Goal: Task Accomplishment & Management: Manage account settings

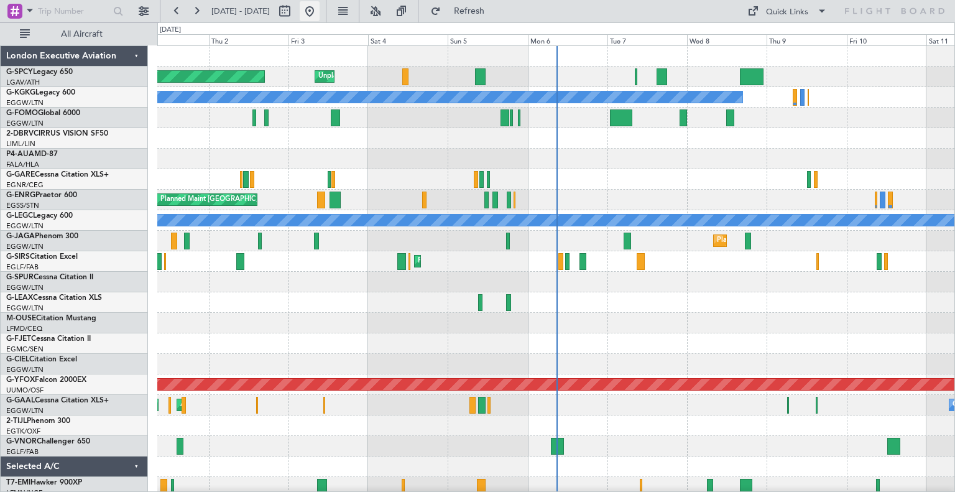
click at [320, 7] on button at bounding box center [310, 11] width 20 height 20
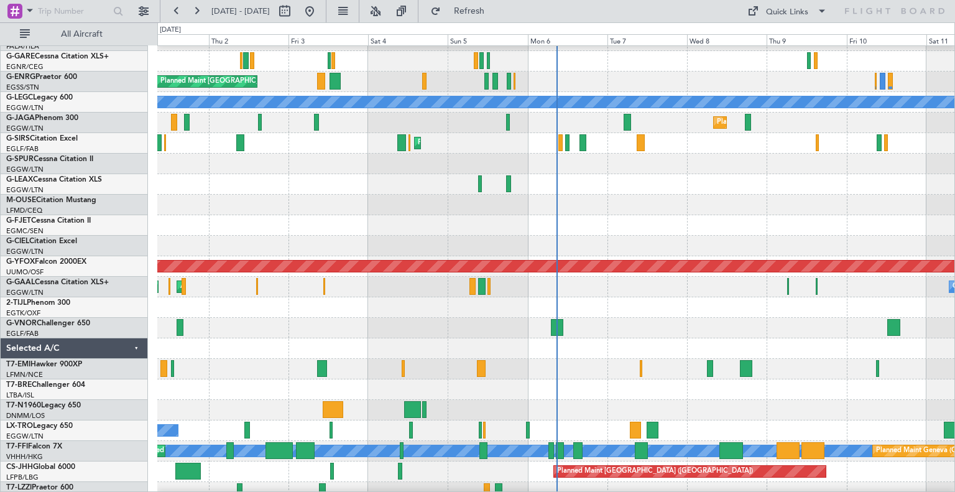
scroll to position [71, 0]
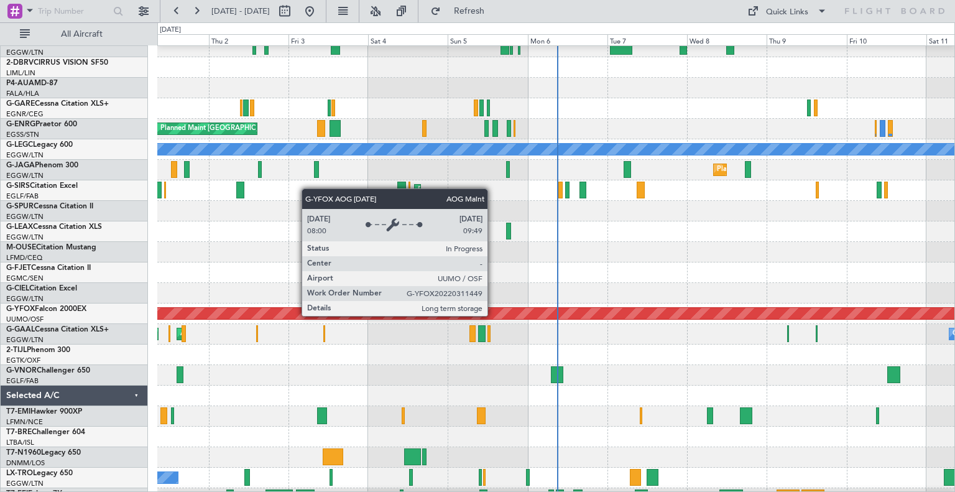
click at [627, 245] on div at bounding box center [555, 252] width 797 height 21
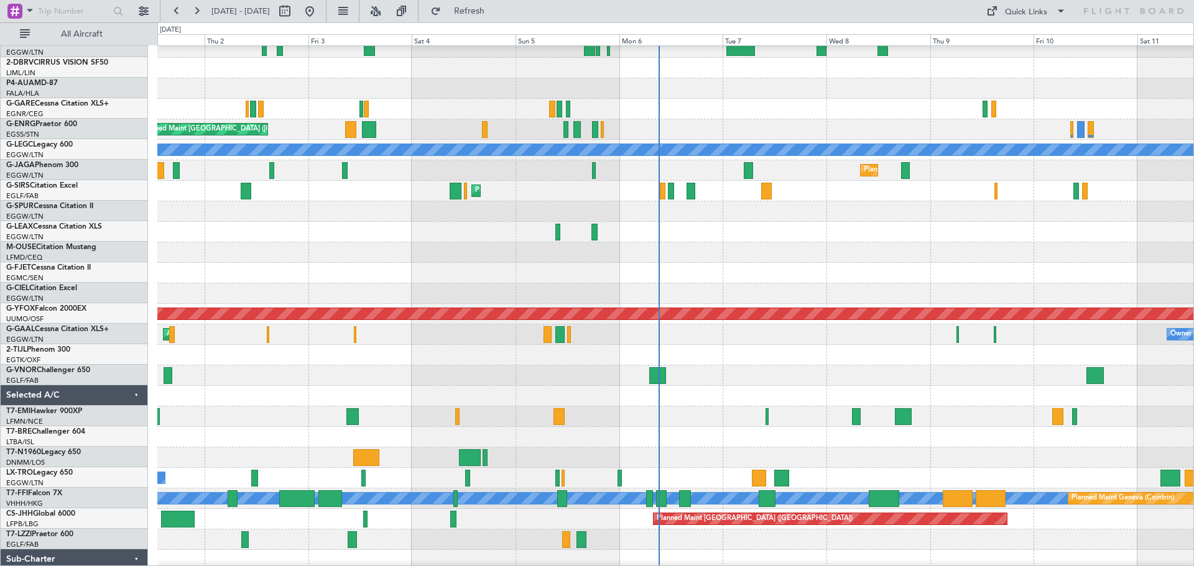
scroll to position [68, 0]
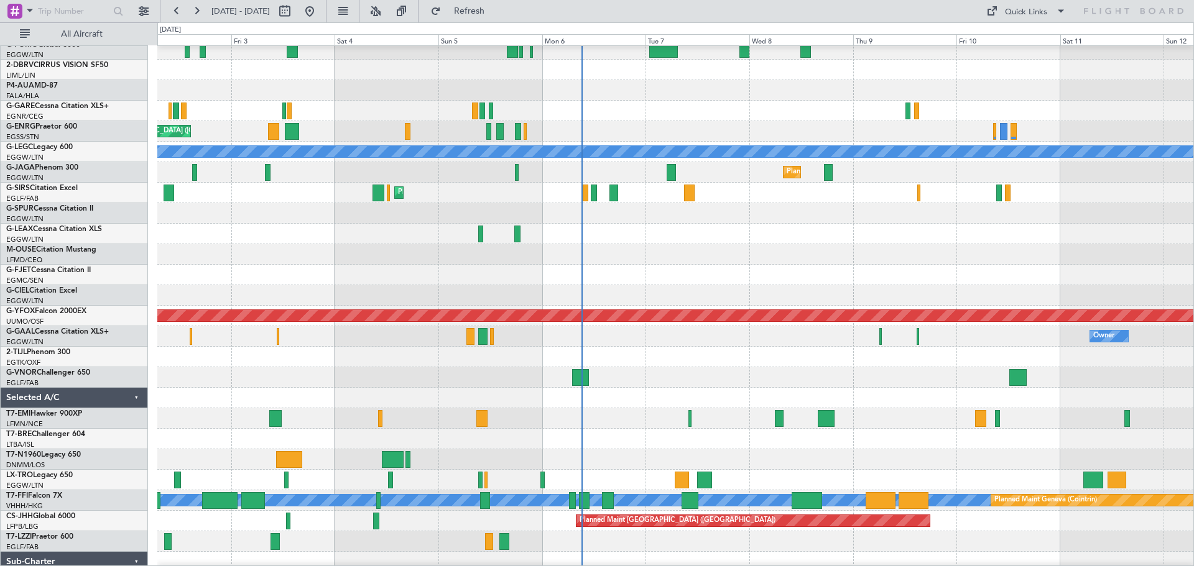
click at [910, 392] on div at bounding box center [675, 398] width 1036 height 21
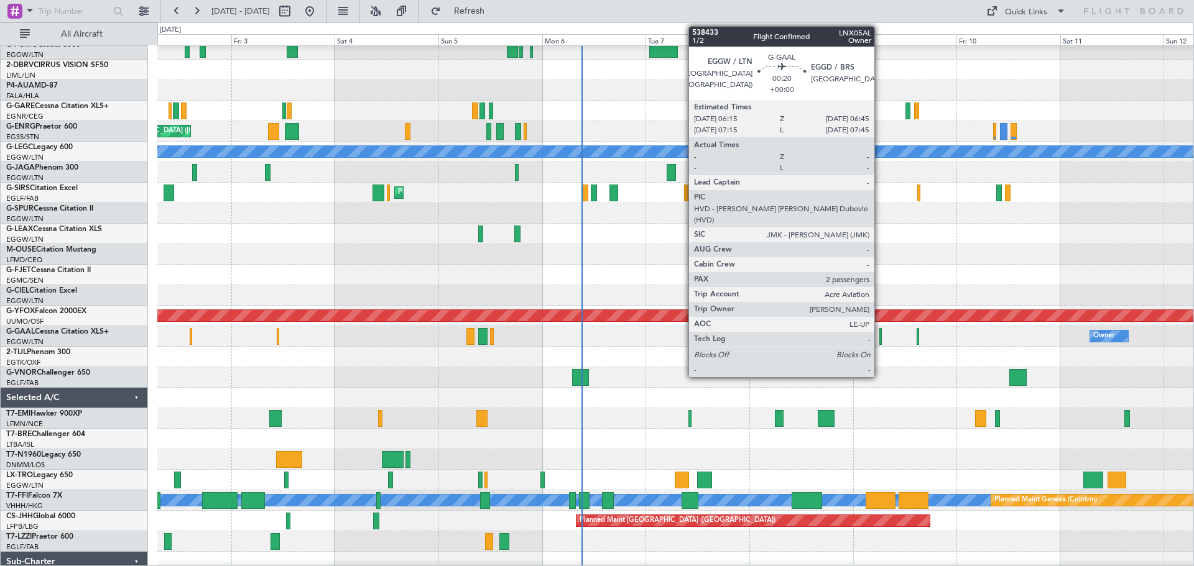
click at [880, 343] on div at bounding box center [880, 336] width 2 height 17
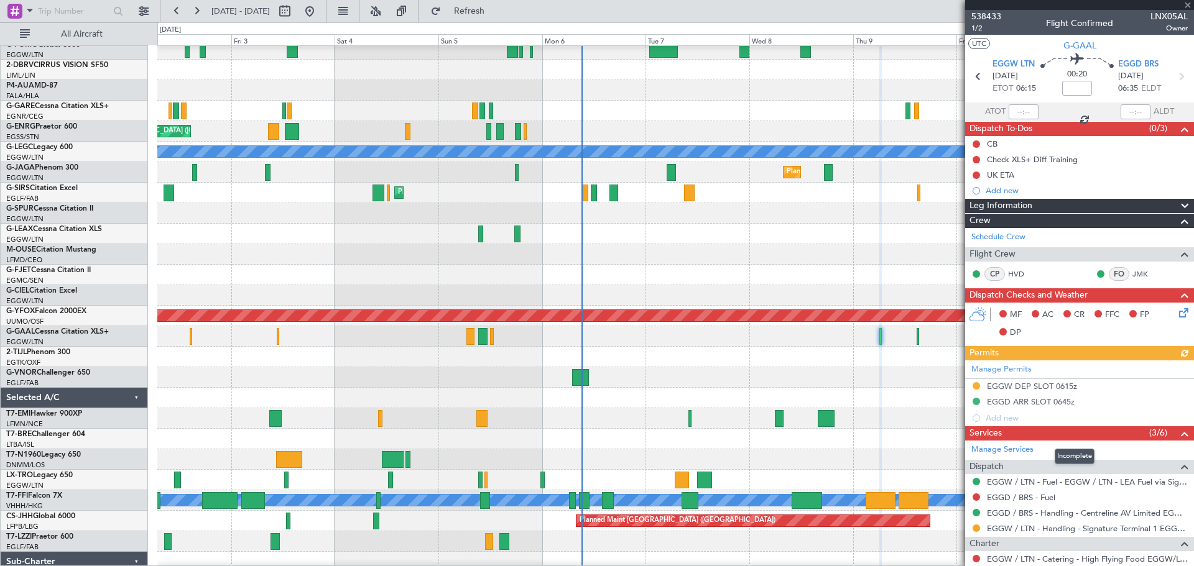
scroll to position [153, 0]
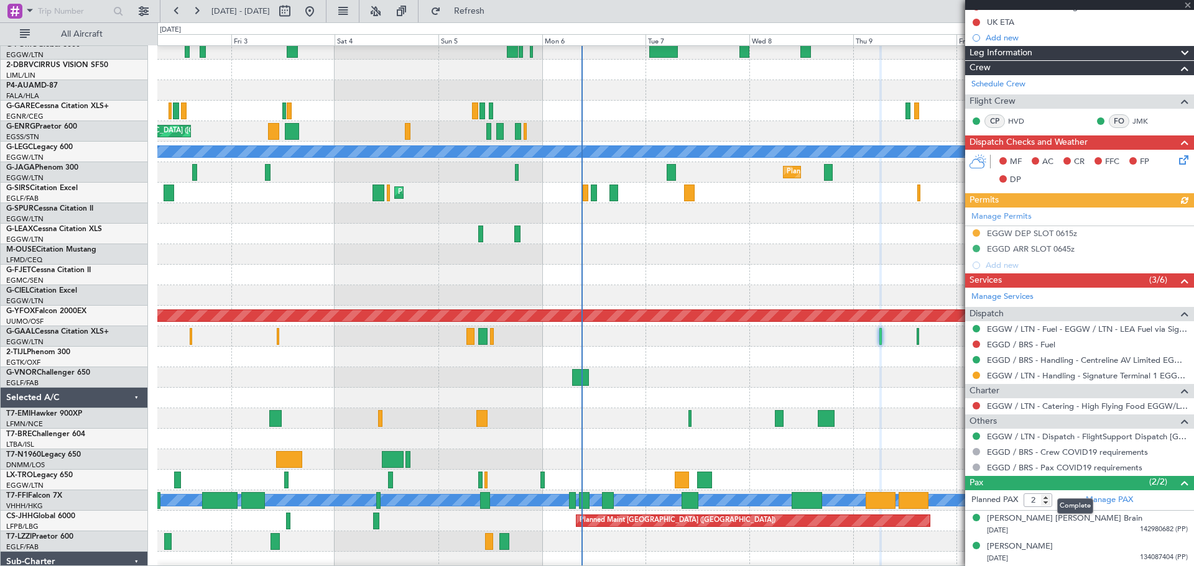
click at [954, 491] on mat-tooltip-component "Complete" at bounding box center [1074, 506] width 53 height 33
click at [954, 491] on link "Manage PAX" at bounding box center [1109, 500] width 47 height 12
type input "1"
click at [954, 491] on input "1" at bounding box center [1037, 501] width 29 height 14
click at [499, 19] on button "Refresh" at bounding box center [462, 11] width 75 height 20
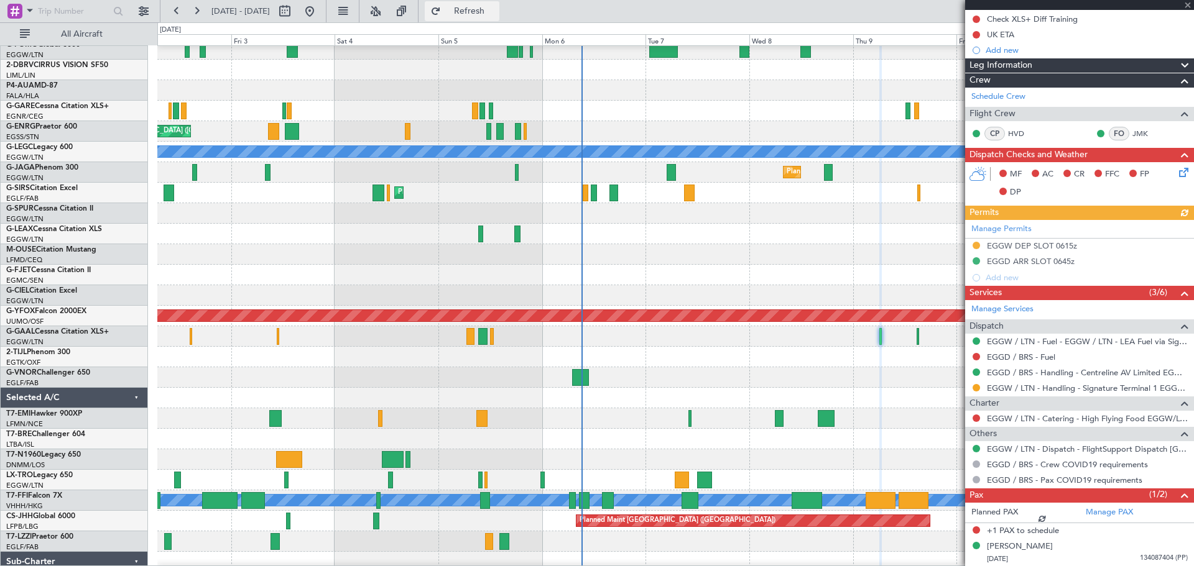
scroll to position [125, 0]
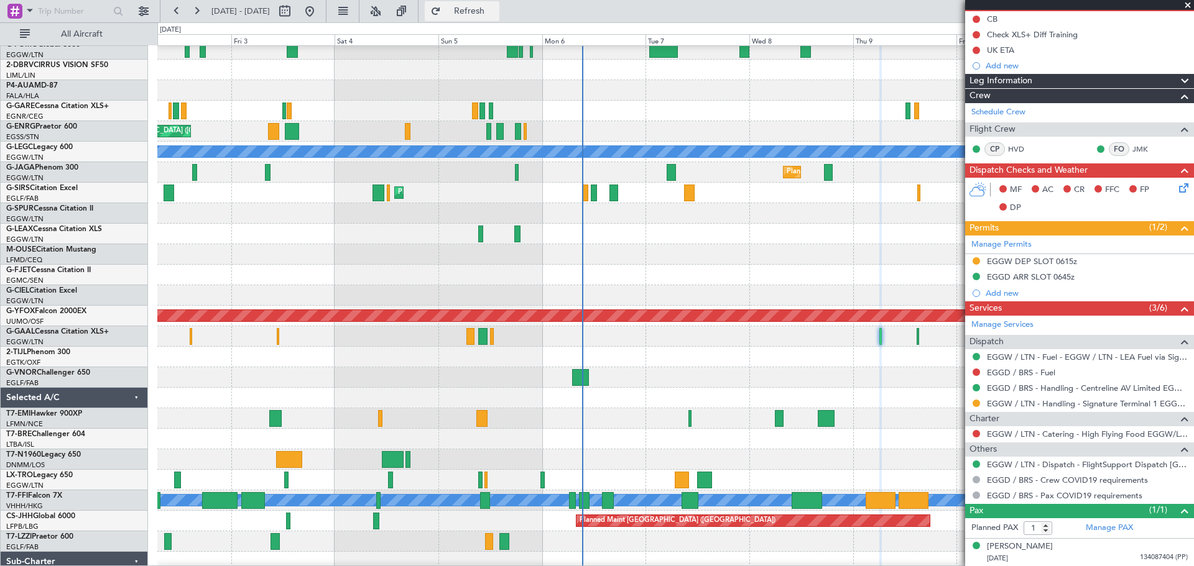
click at [496, 10] on span "Refresh" at bounding box center [469, 11] width 52 height 9
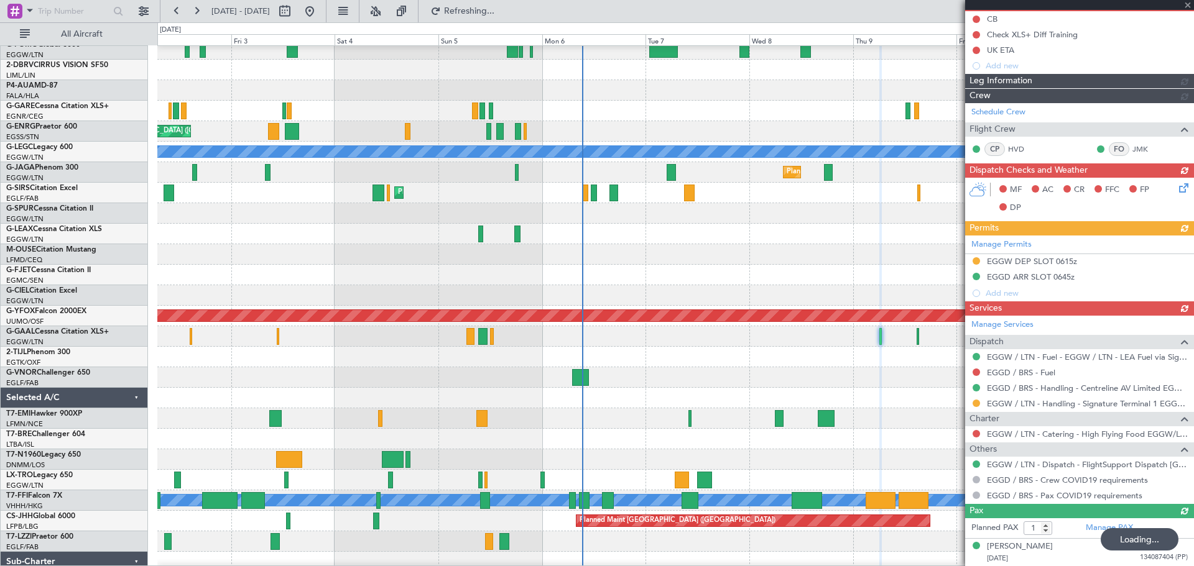
click at [954, 6] on div at bounding box center [1079, 5] width 229 height 10
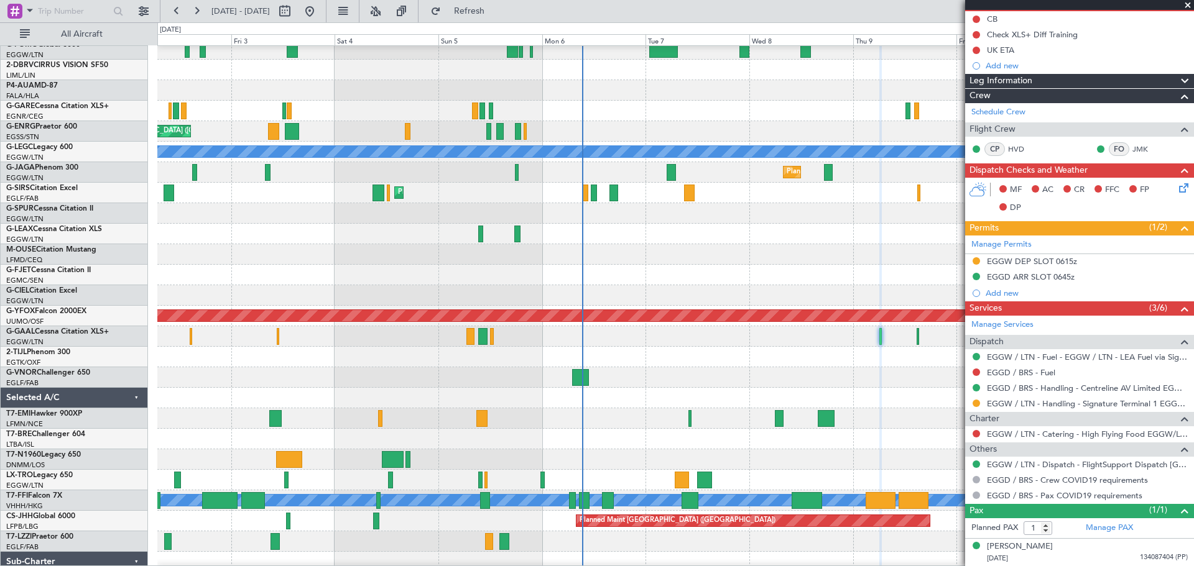
click at [912, 80] on div at bounding box center [675, 70] width 1036 height 21
click at [954, 6] on span at bounding box center [1187, 5] width 12 height 11
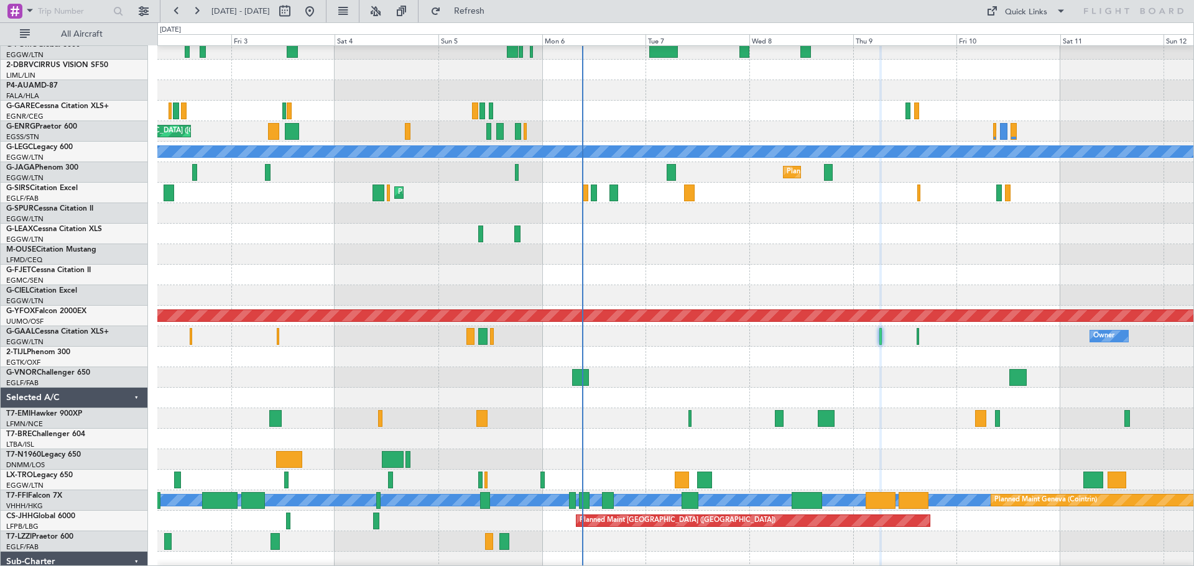
type input "0"
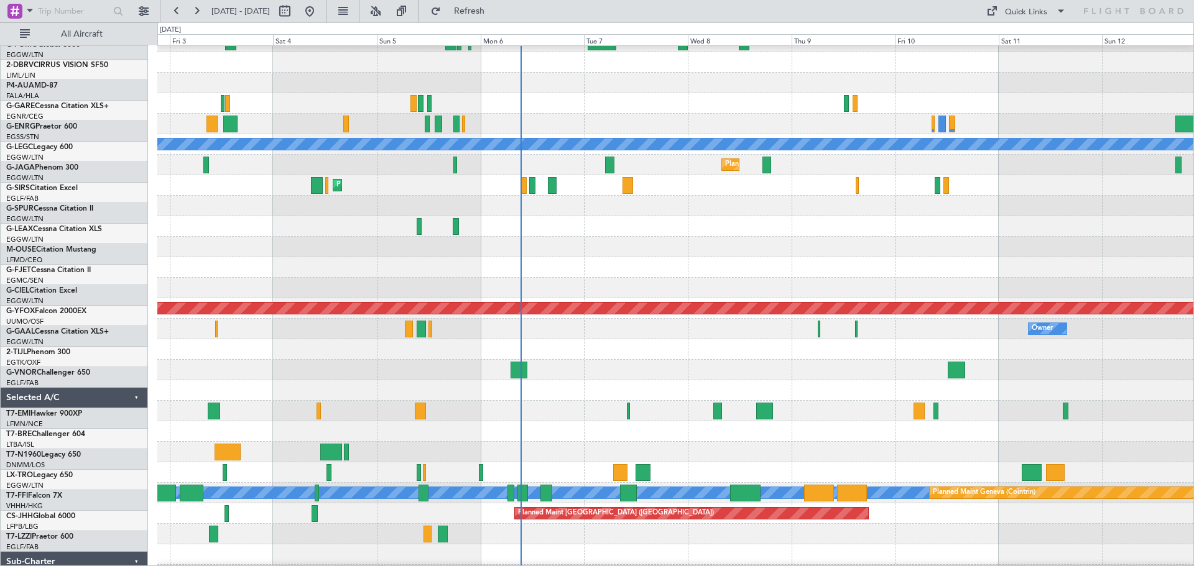
scroll to position [67, 0]
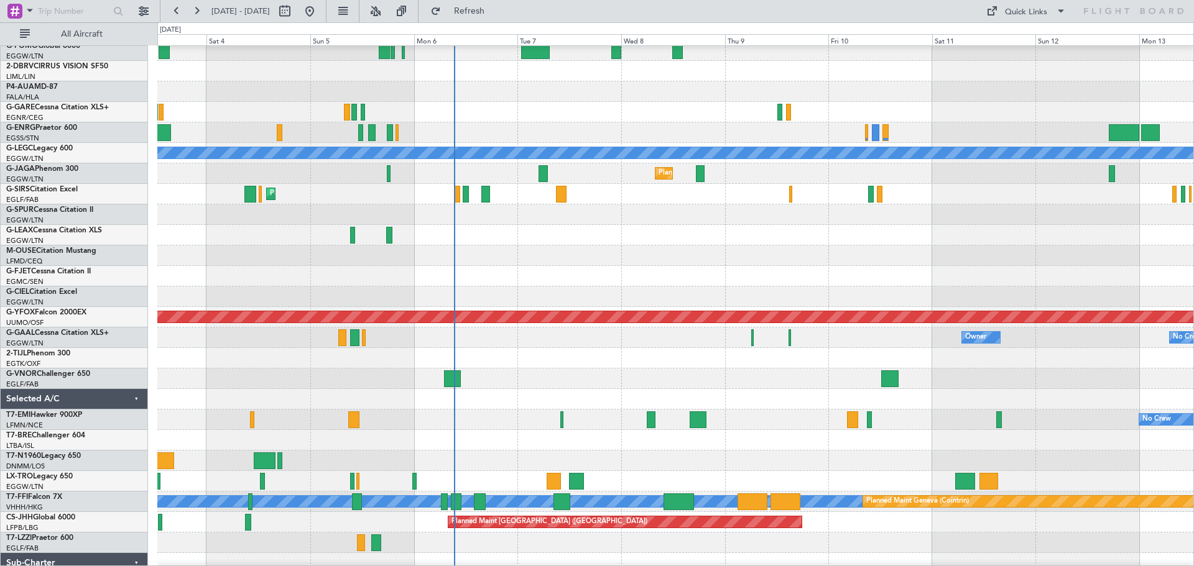
click at [840, 361] on div at bounding box center [675, 358] width 1036 height 21
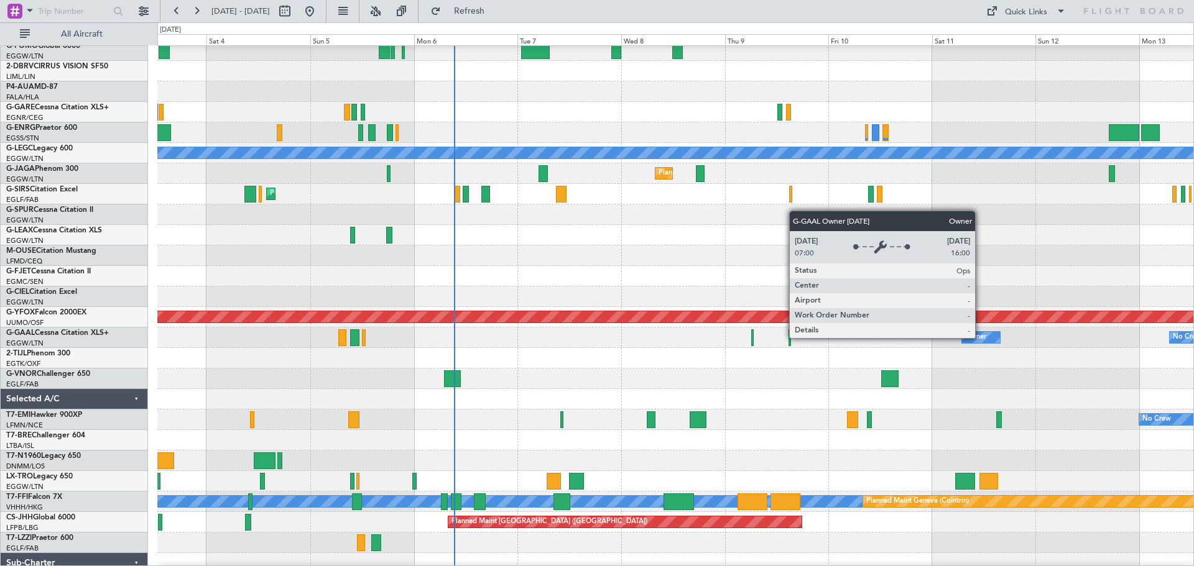
click at [954, 338] on div "Owner" at bounding box center [975, 337] width 21 height 19
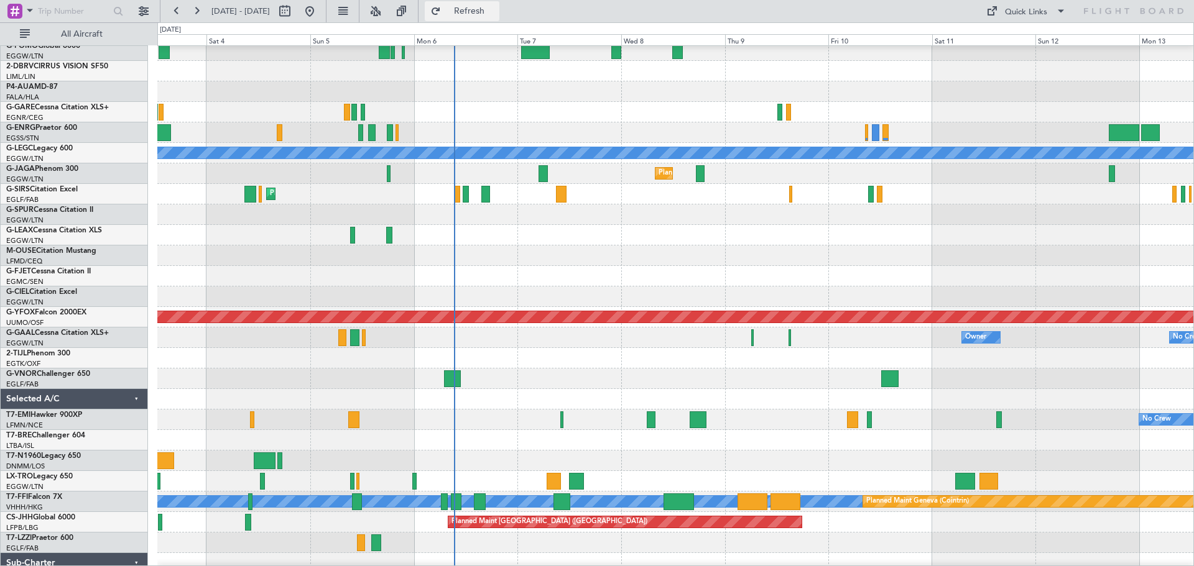
click at [495, 4] on button "Refresh" at bounding box center [462, 11] width 75 height 20
click at [496, 7] on span "Refresh" at bounding box center [469, 11] width 52 height 9
click at [496, 11] on span "Refresh" at bounding box center [469, 11] width 52 height 9
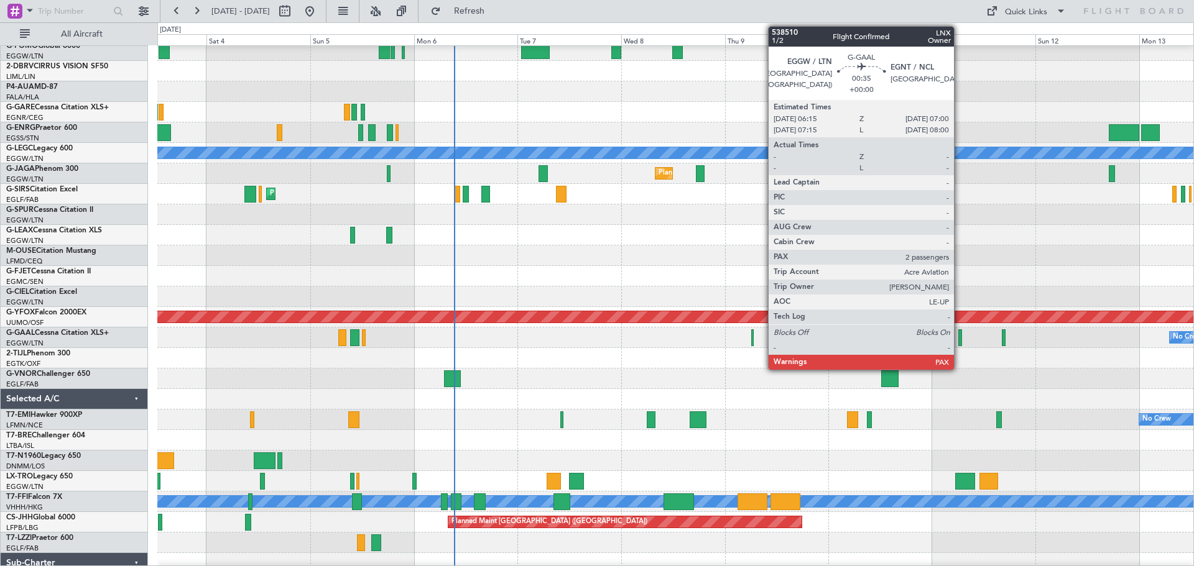
click at [954, 342] on div at bounding box center [960, 338] width 4 height 17
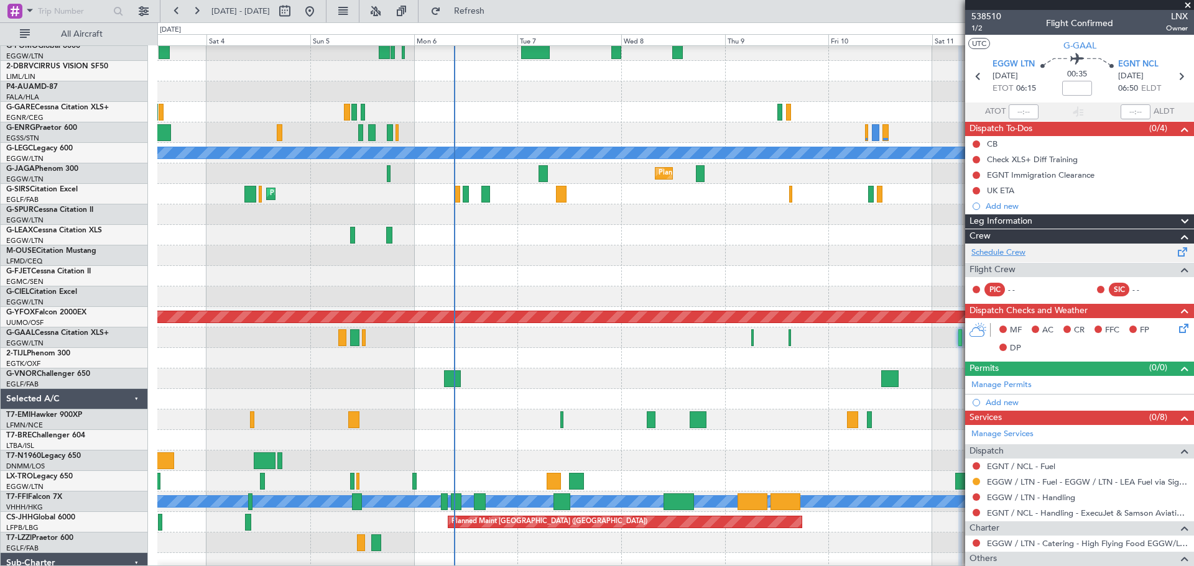
click at [954, 252] on link "Schedule Crew" at bounding box center [998, 253] width 54 height 12
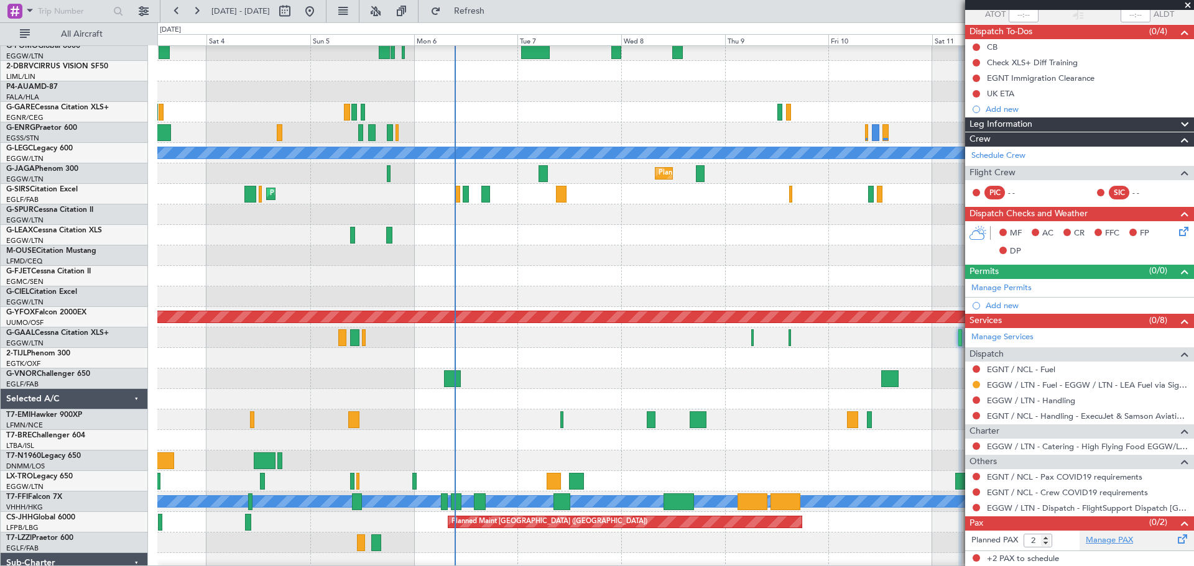
click at [954, 491] on link "Manage PAX" at bounding box center [1109, 541] width 47 height 12
click at [493, 11] on span "Refresh" at bounding box center [469, 11] width 52 height 9
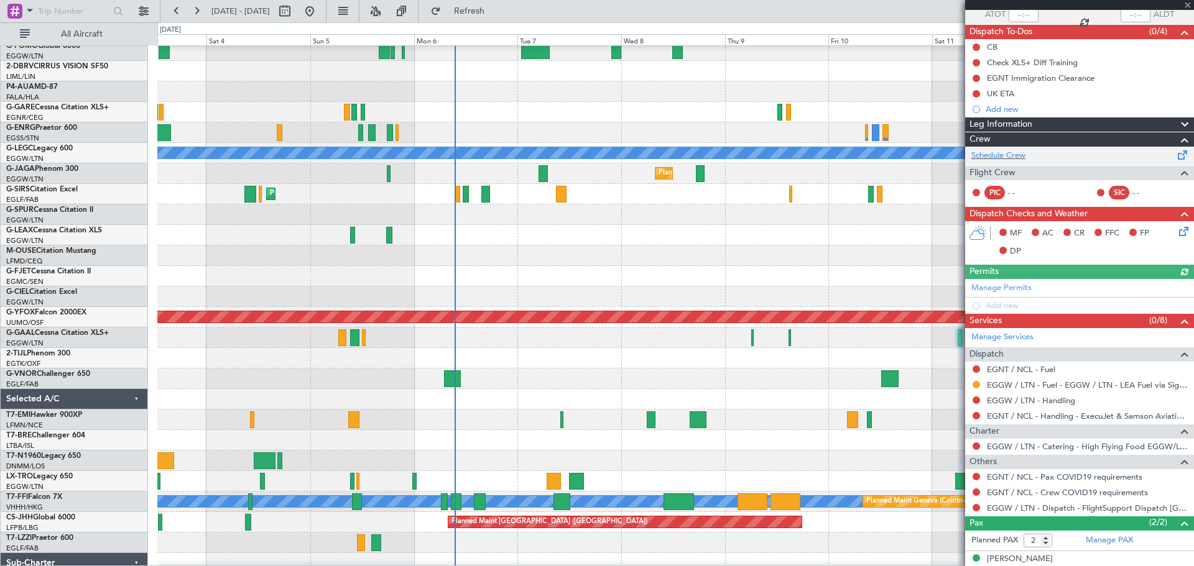
scroll to position [0, 0]
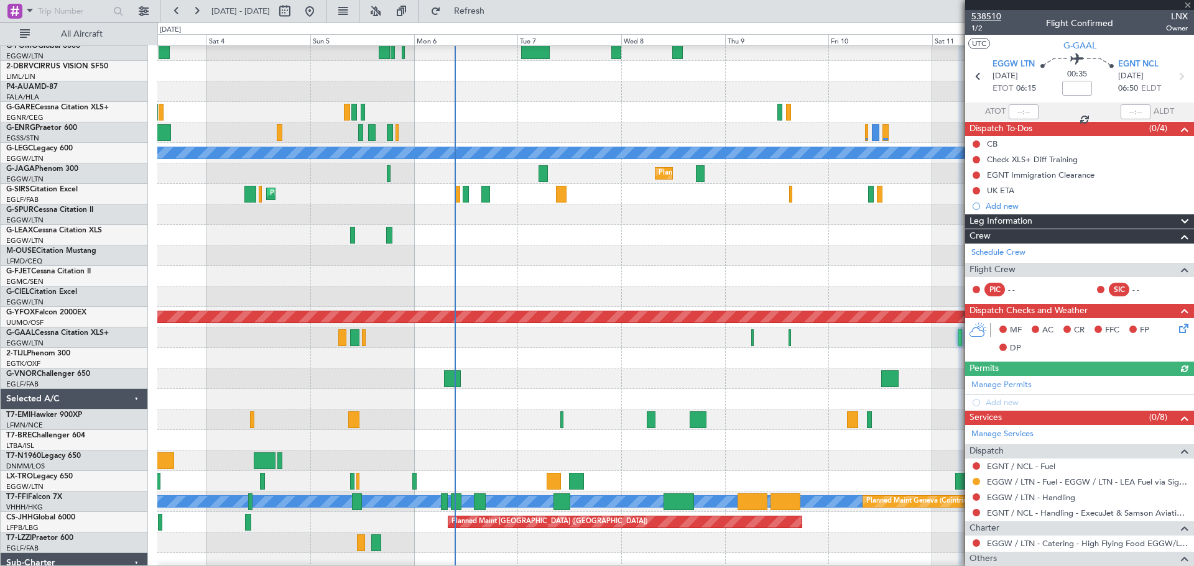
click at [954, 18] on span "538510" at bounding box center [986, 16] width 30 height 13
click at [489, 11] on span "Refresh" at bounding box center [469, 11] width 52 height 9
click at [954, 491] on link "EGGW / LTN - Handling" at bounding box center [1031, 497] width 88 height 11
click at [496, 11] on span "Refresh" at bounding box center [469, 11] width 52 height 9
click at [954, 465] on link "EGNT / NCL - Fuel" at bounding box center [1021, 466] width 68 height 11
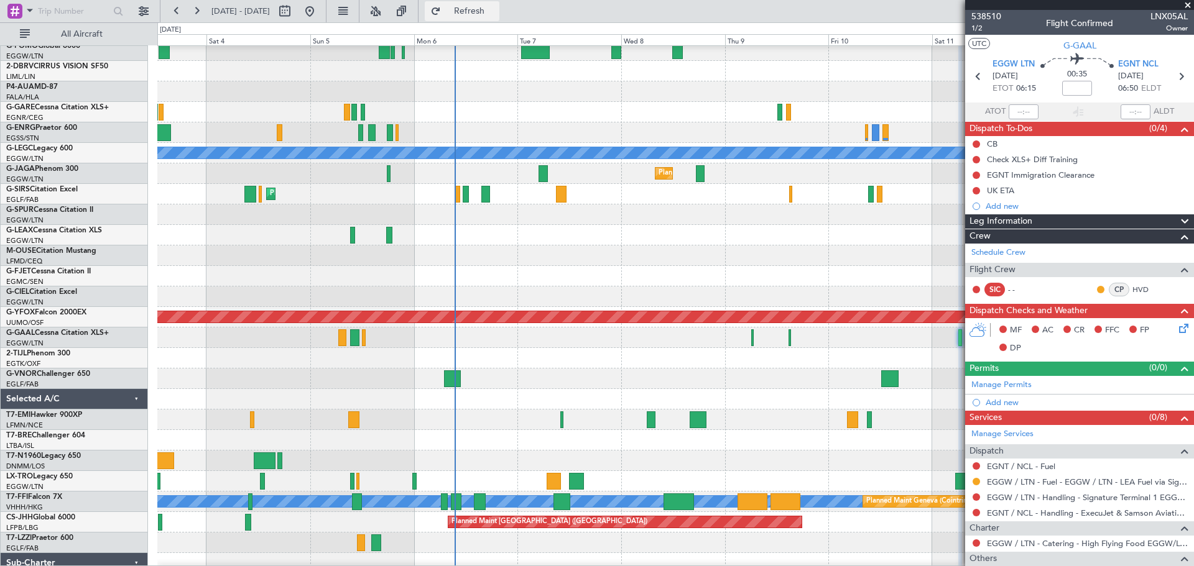
click at [496, 12] on span "Refresh" at bounding box center [469, 11] width 52 height 9
click at [954, 14] on span "538510" at bounding box center [986, 16] width 30 height 13
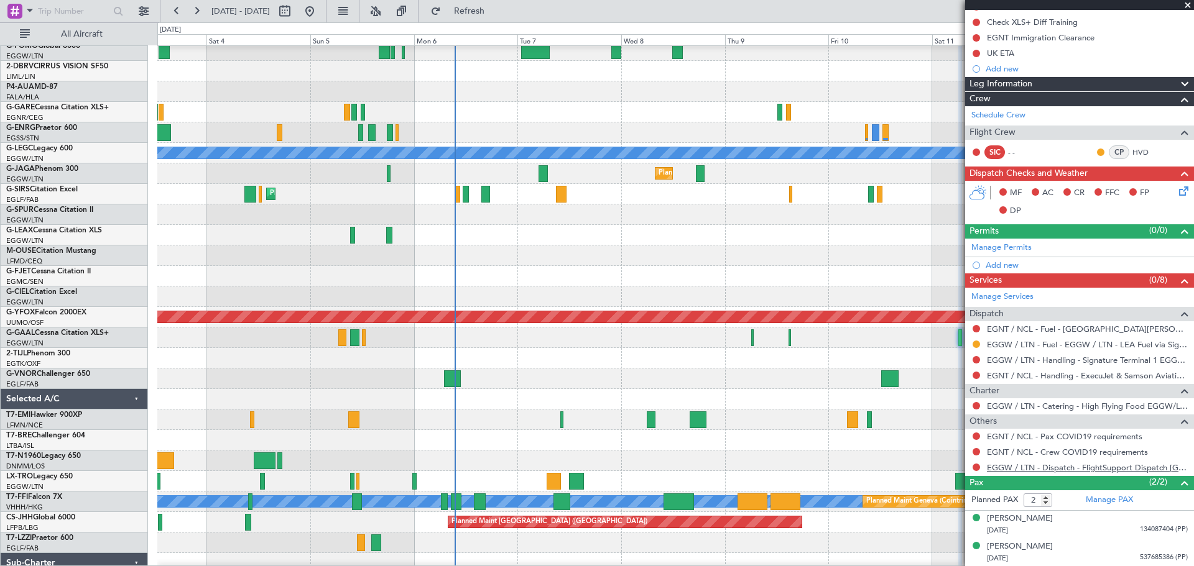
click at [954, 470] on link "EGGW / LTN - Dispatch - FlightSupport Dispatch [GEOGRAPHIC_DATA]" at bounding box center [1087, 468] width 201 height 11
click at [499, 17] on button "Refresh" at bounding box center [462, 11] width 75 height 20
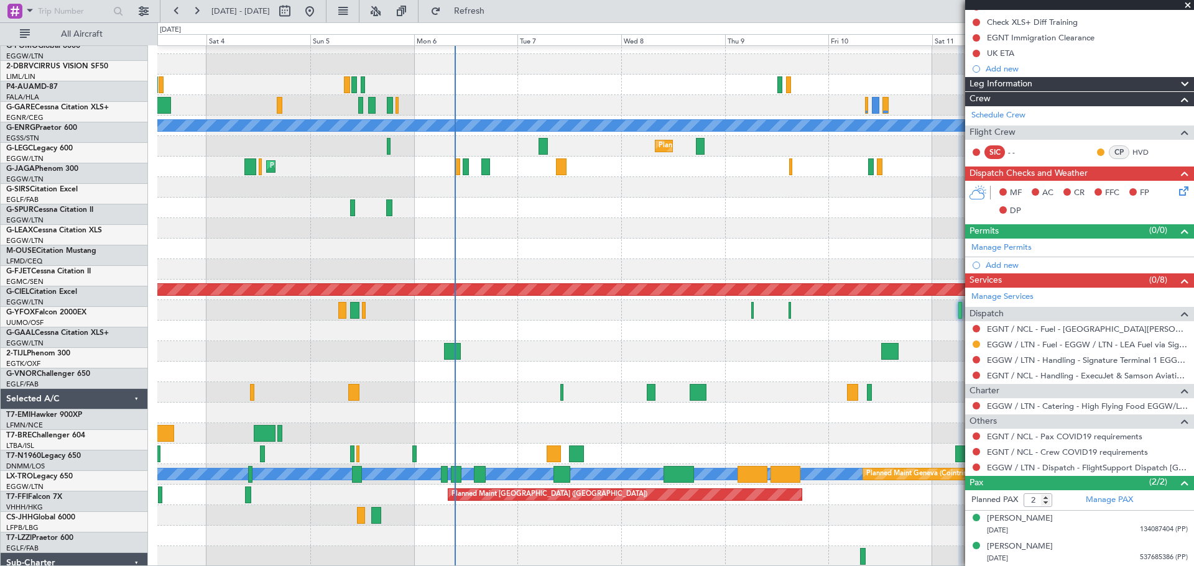
scroll to position [95, 0]
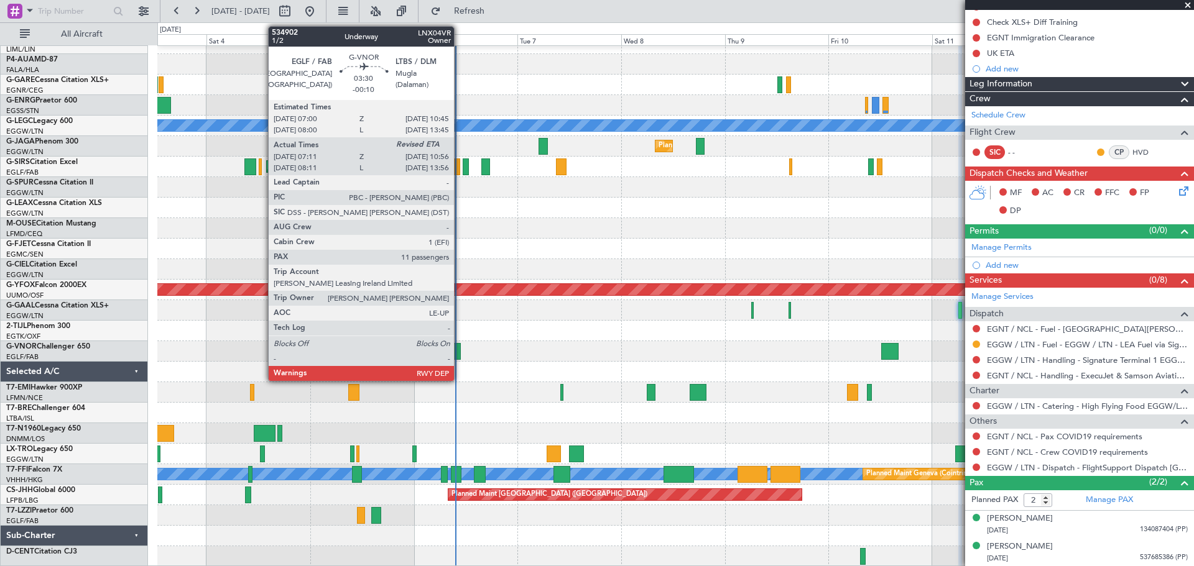
click at [459, 349] on div at bounding box center [452, 351] width 17 height 17
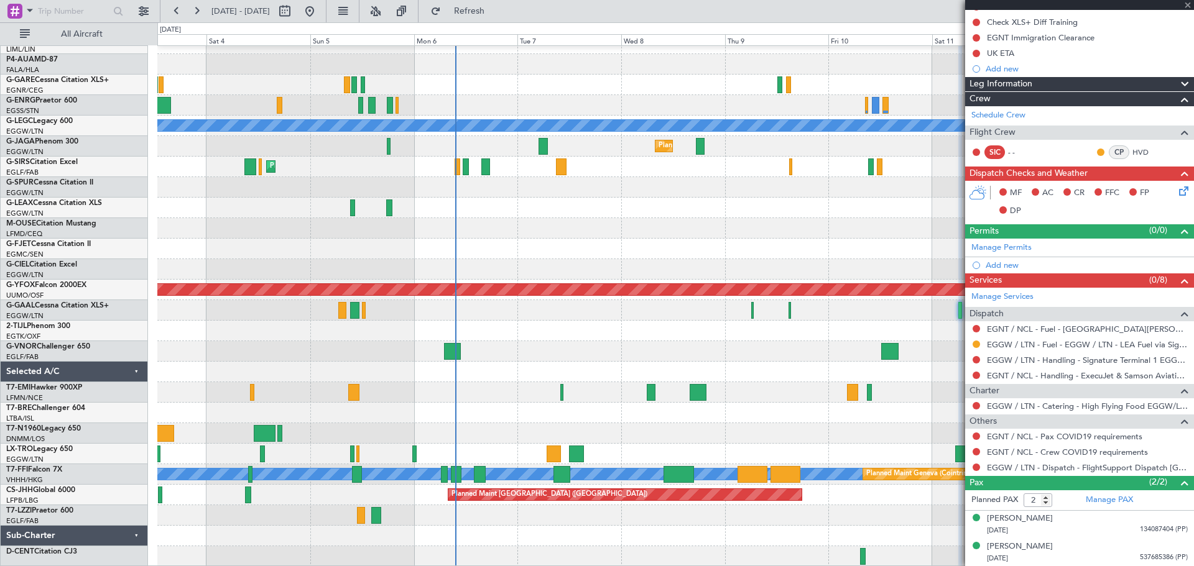
type input "-00:10"
type input "07:21"
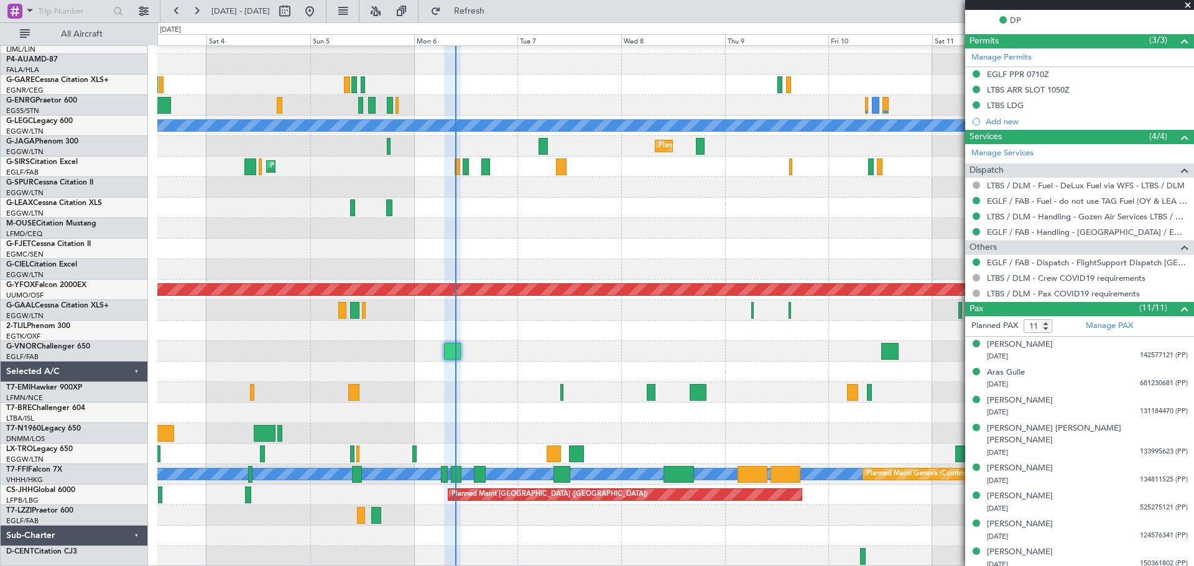
scroll to position [397, 0]
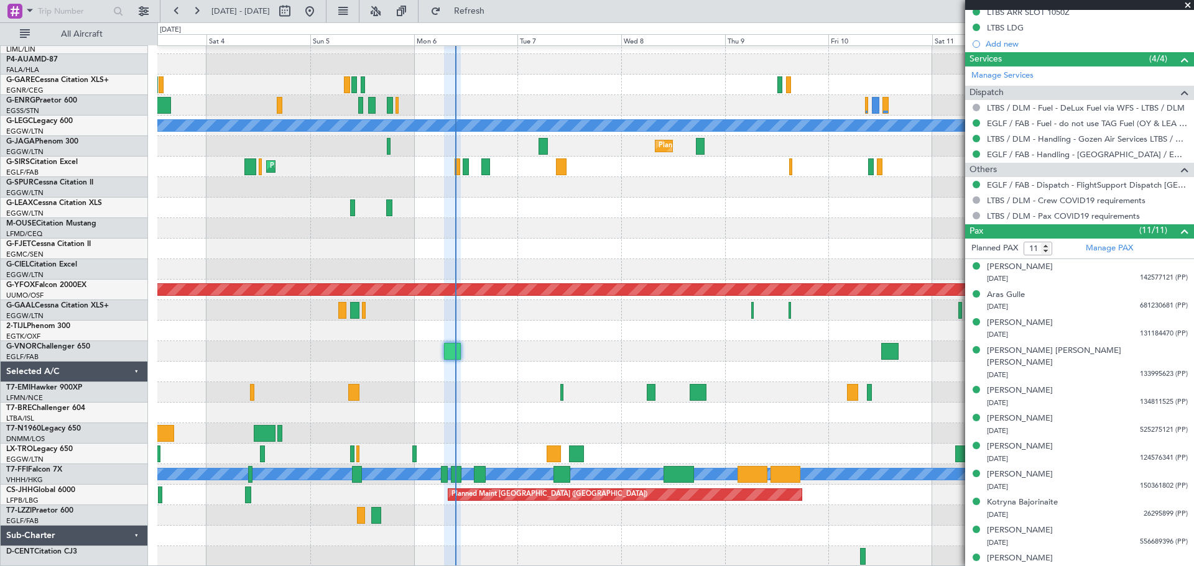
click at [954, 8] on span at bounding box center [1187, 5] width 12 height 11
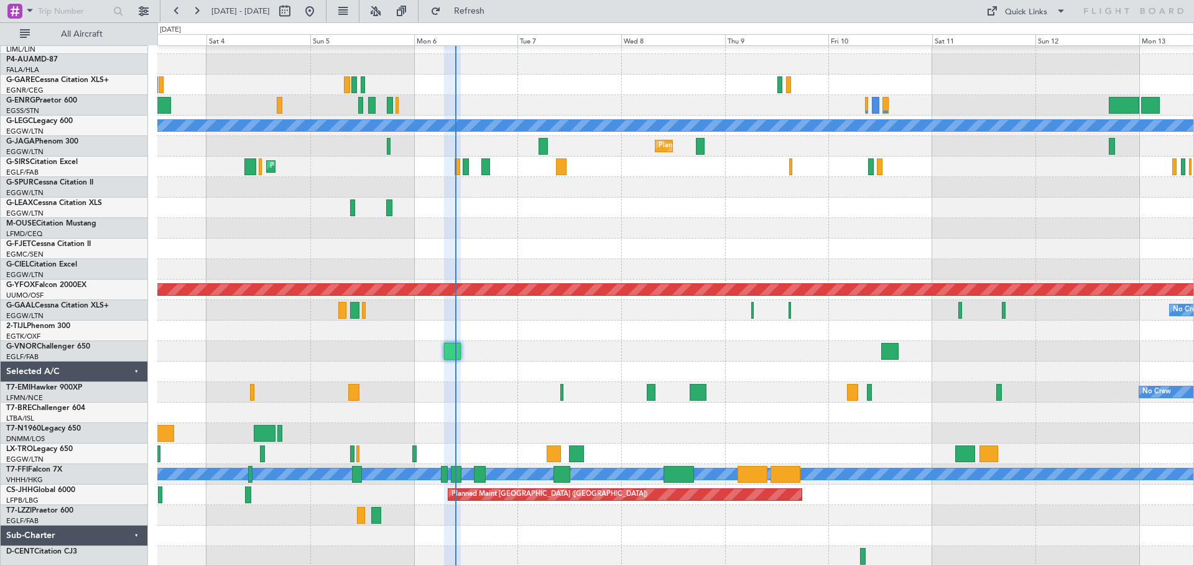
type input "0"
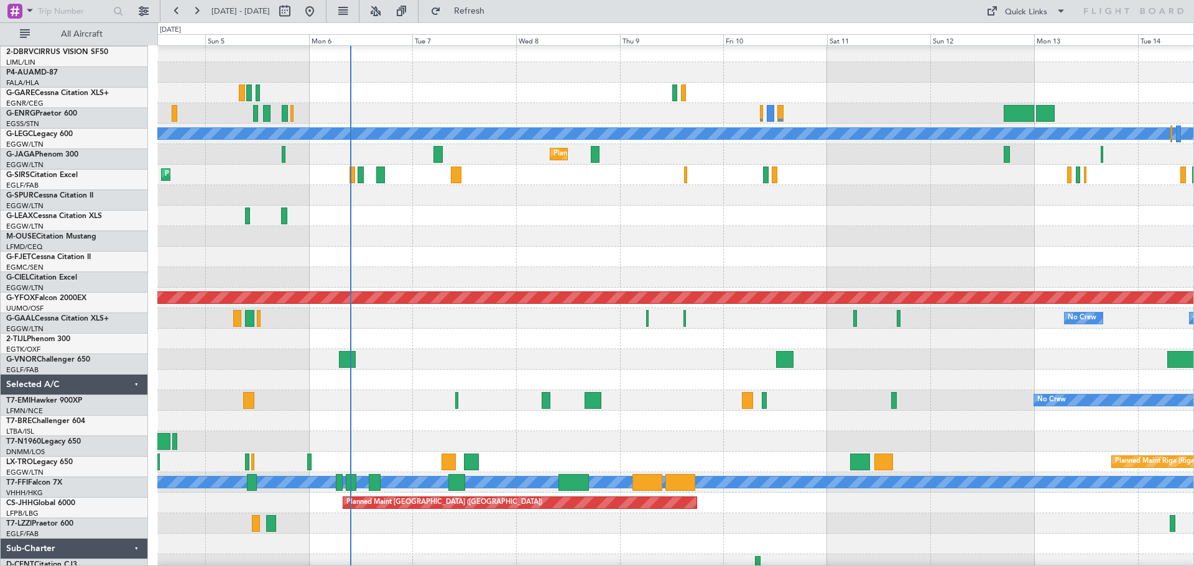
scroll to position [95, 0]
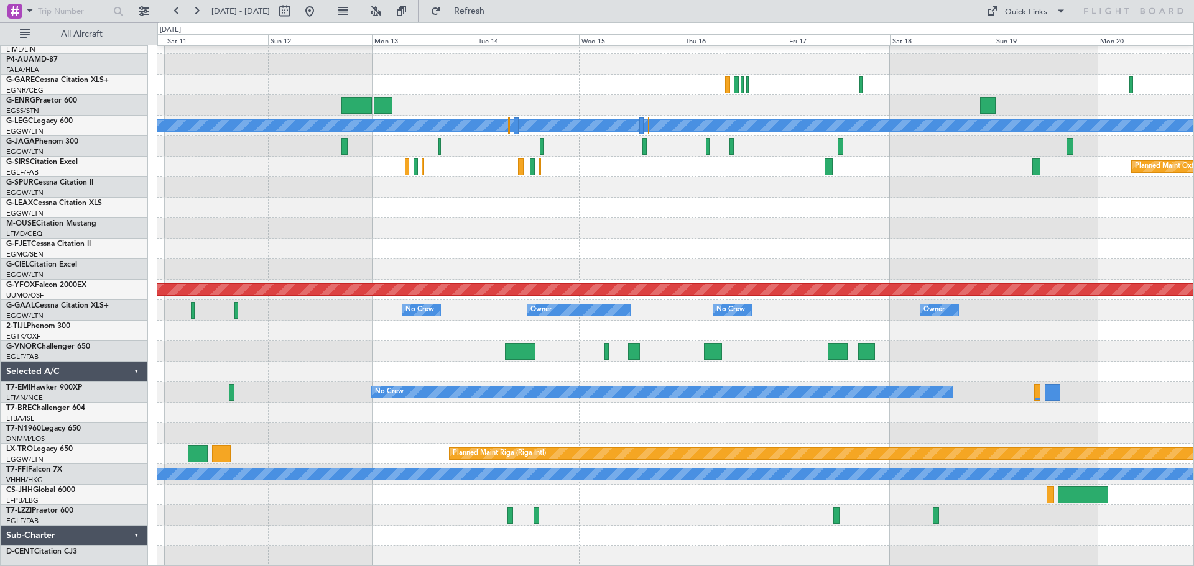
click at [157, 155] on div "A/C Unavailable London (Luton) Planned Maint London (Luton) Planned Maint Oxfor…" at bounding box center [597, 294] width 1194 height 544
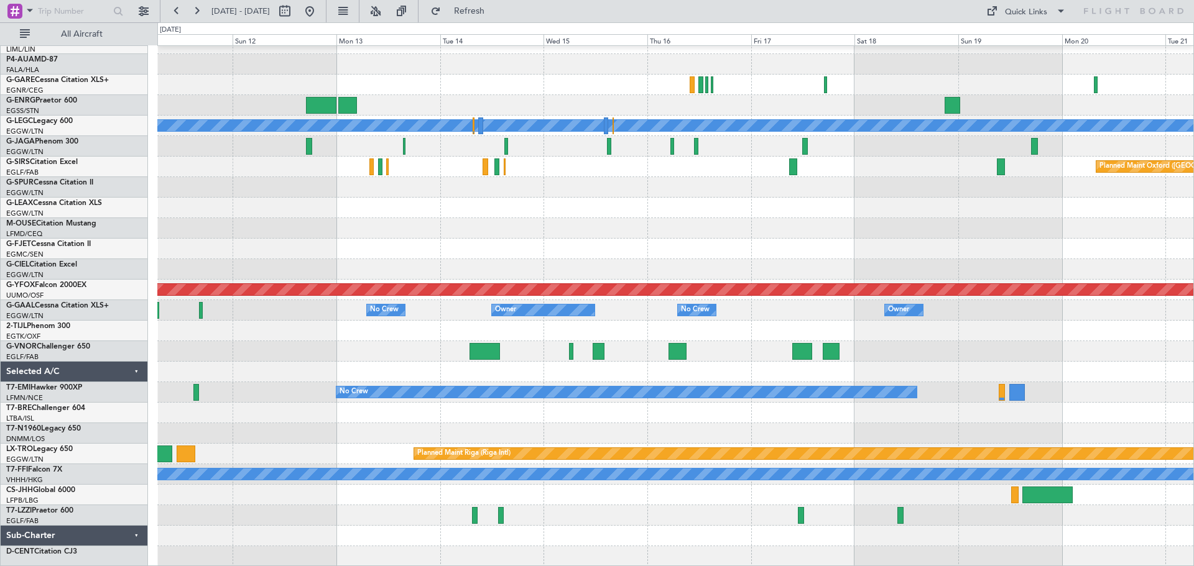
scroll to position [53, 0]
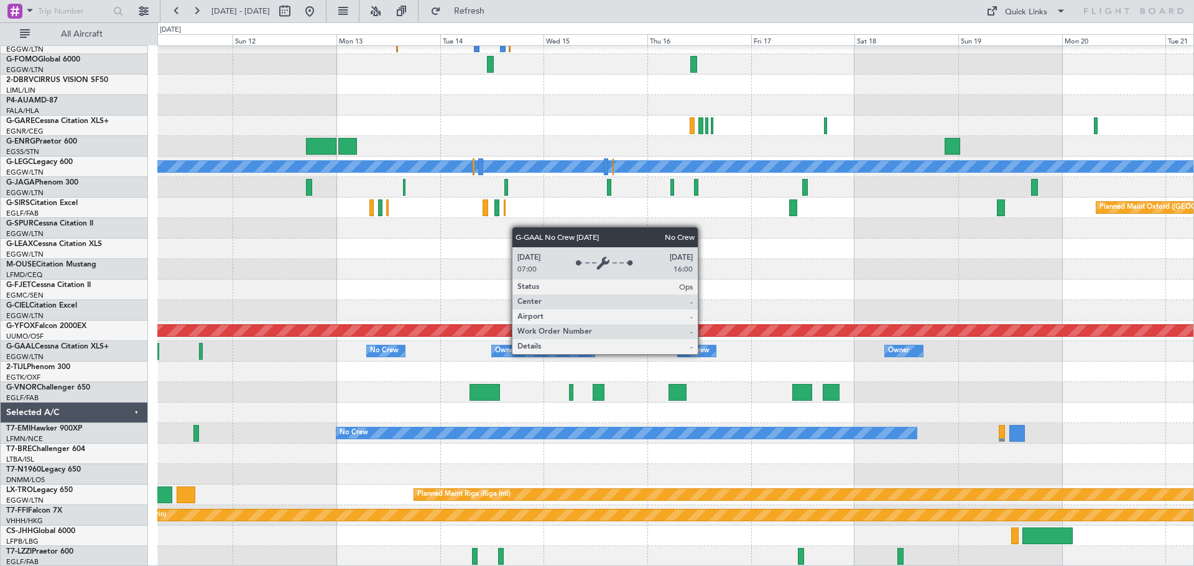
click at [703, 354] on div "No Crew" at bounding box center [695, 351] width 29 height 19
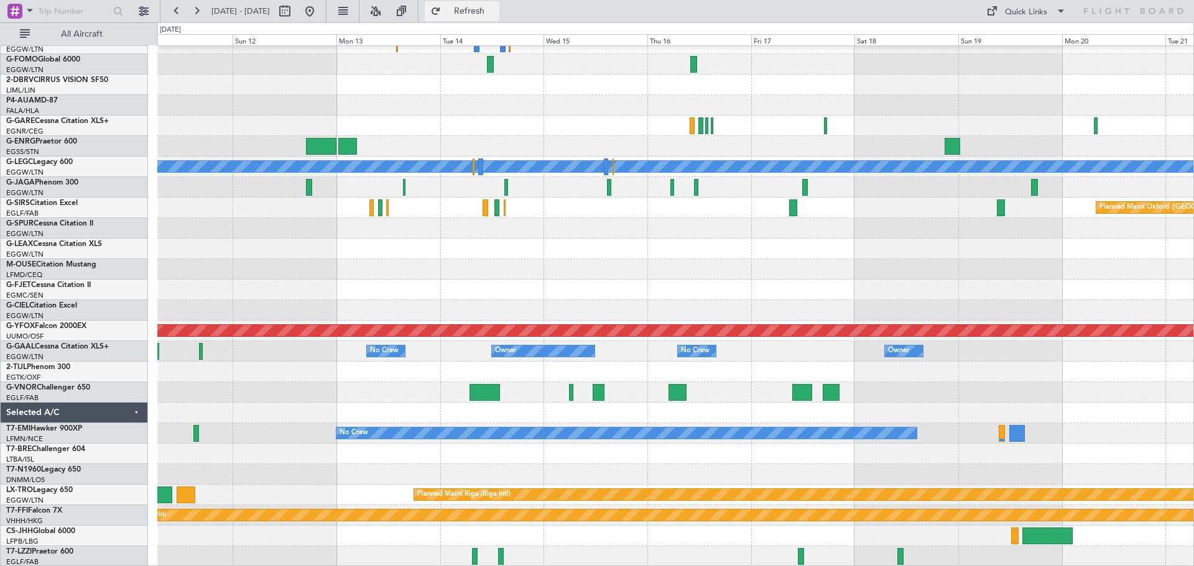
click at [494, 16] on span "Refresh" at bounding box center [469, 11] width 52 height 9
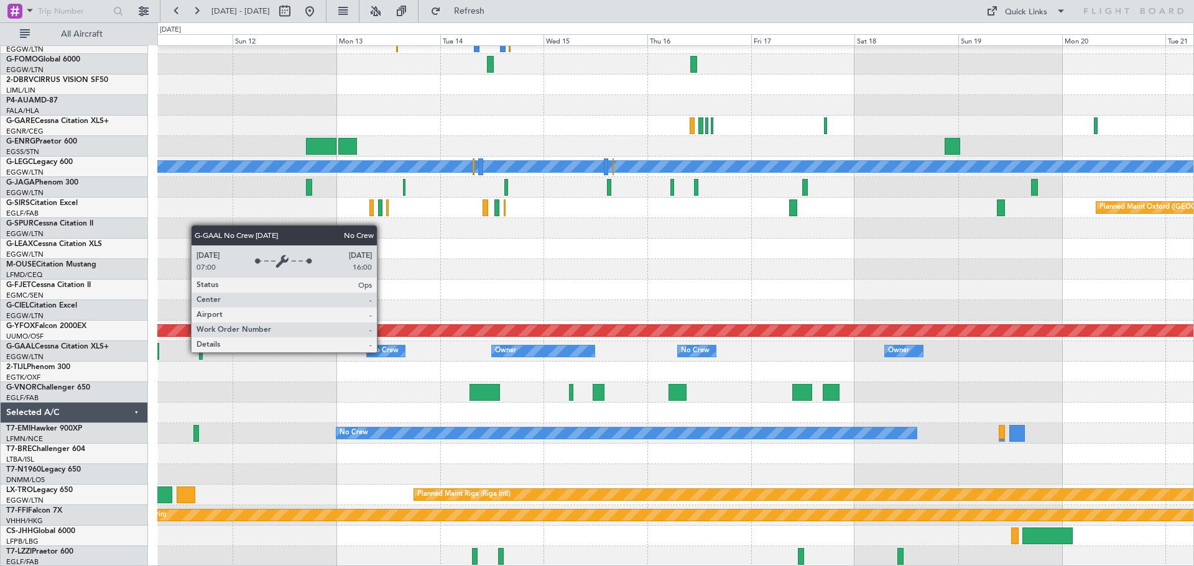
click at [382, 352] on div "No Crew" at bounding box center [384, 351] width 29 height 19
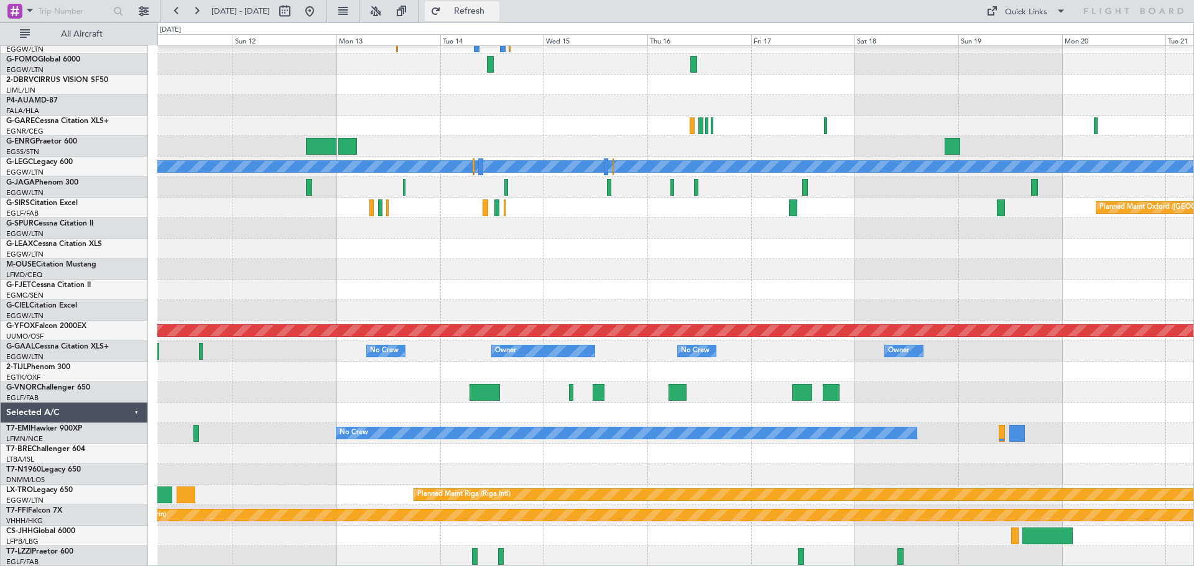
click at [499, 20] on button "Refresh" at bounding box center [462, 11] width 75 height 20
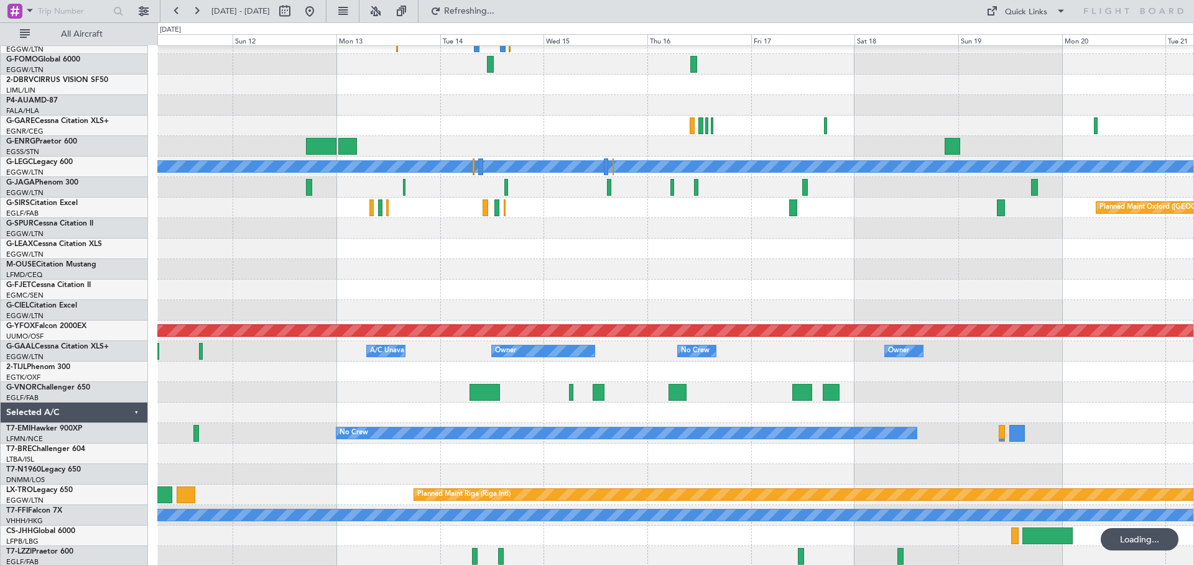
click at [742, 367] on div at bounding box center [675, 372] width 1036 height 21
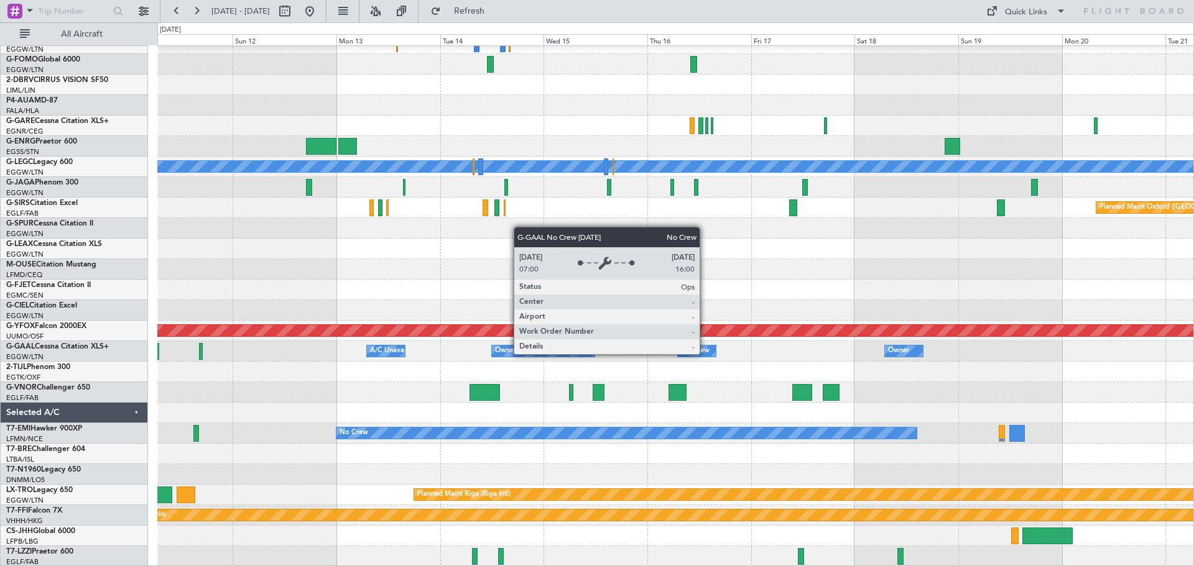
click at [705, 354] on div "No Crew" at bounding box center [695, 351] width 29 height 19
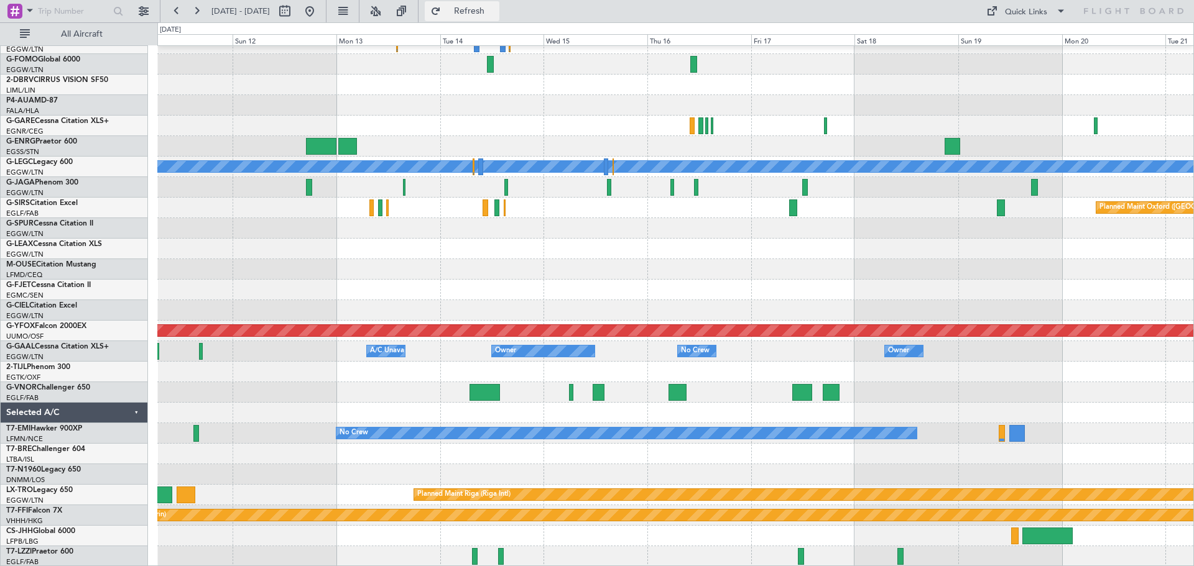
click at [499, 20] on button "Refresh" at bounding box center [462, 11] width 75 height 20
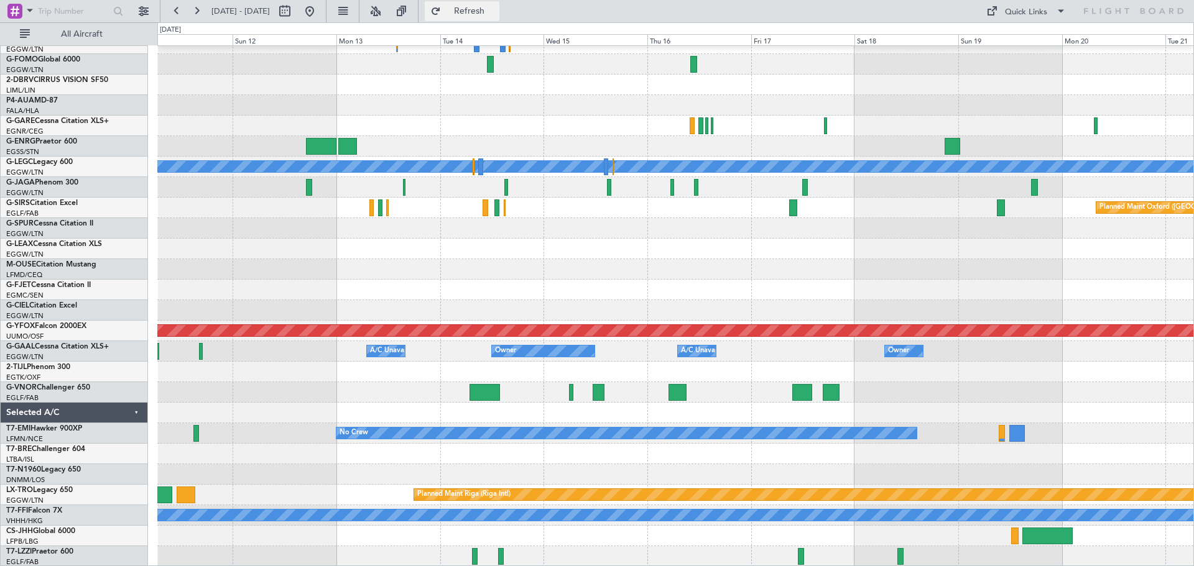
click at [496, 15] on span "Refresh" at bounding box center [469, 11] width 52 height 9
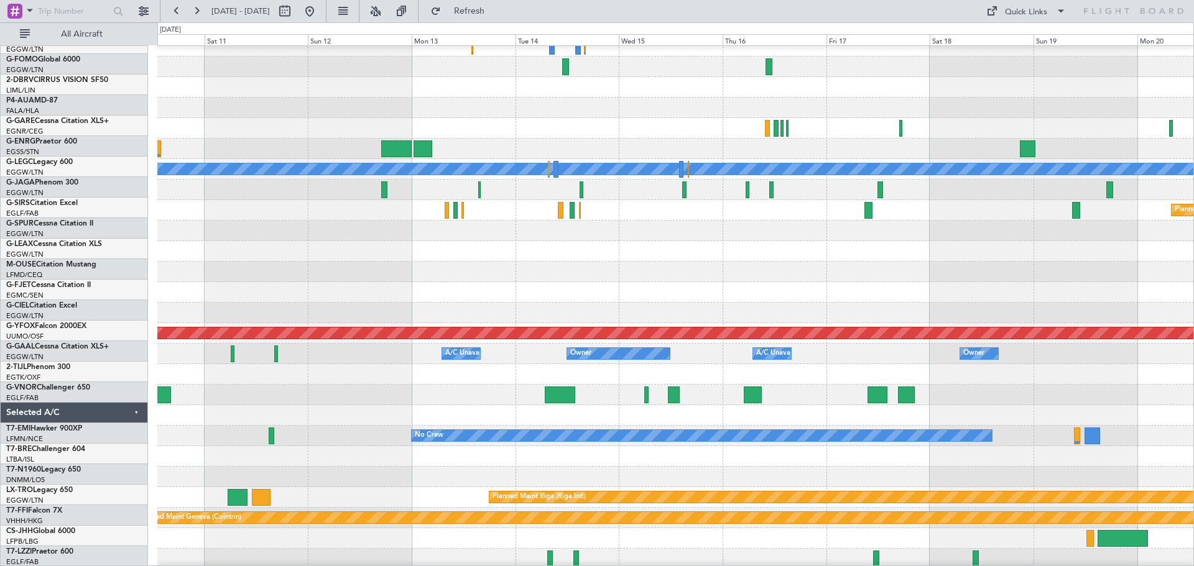
click at [550, 359] on div "A/C Unavailable Istanbul (Ataturk) A/C Unavailable London (Luton) Planned Maint…" at bounding box center [675, 282] width 1036 height 575
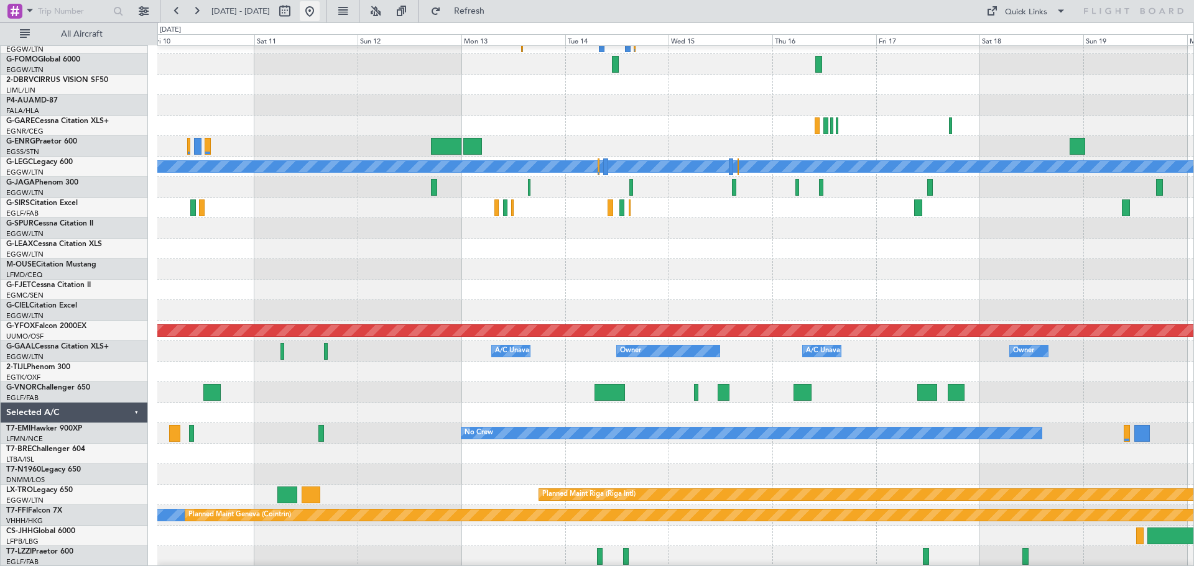
click at [320, 12] on button at bounding box center [310, 11] width 20 height 20
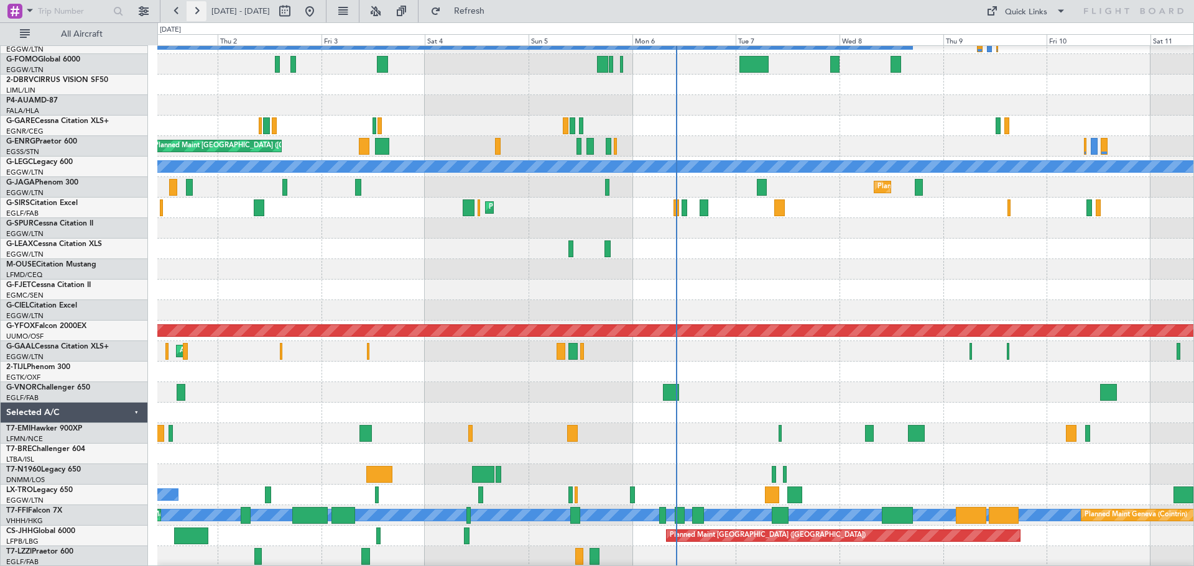
click at [190, 12] on button at bounding box center [197, 11] width 20 height 20
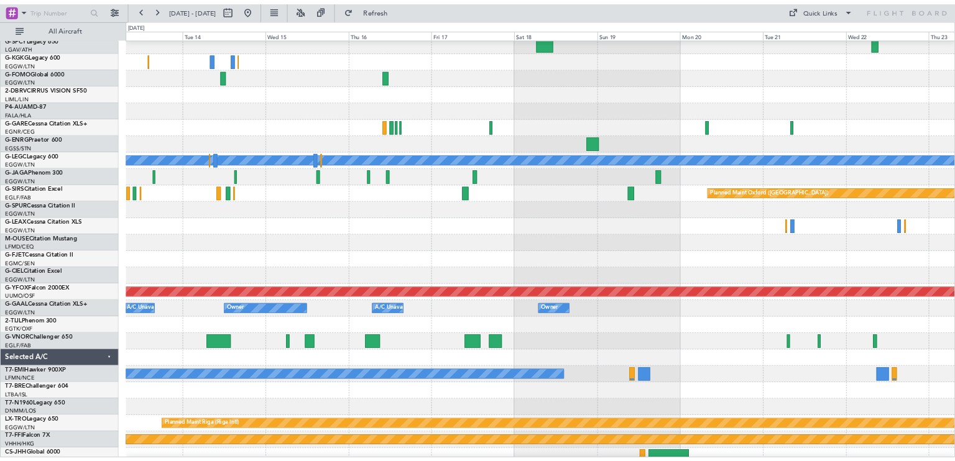
scroll to position [26, 0]
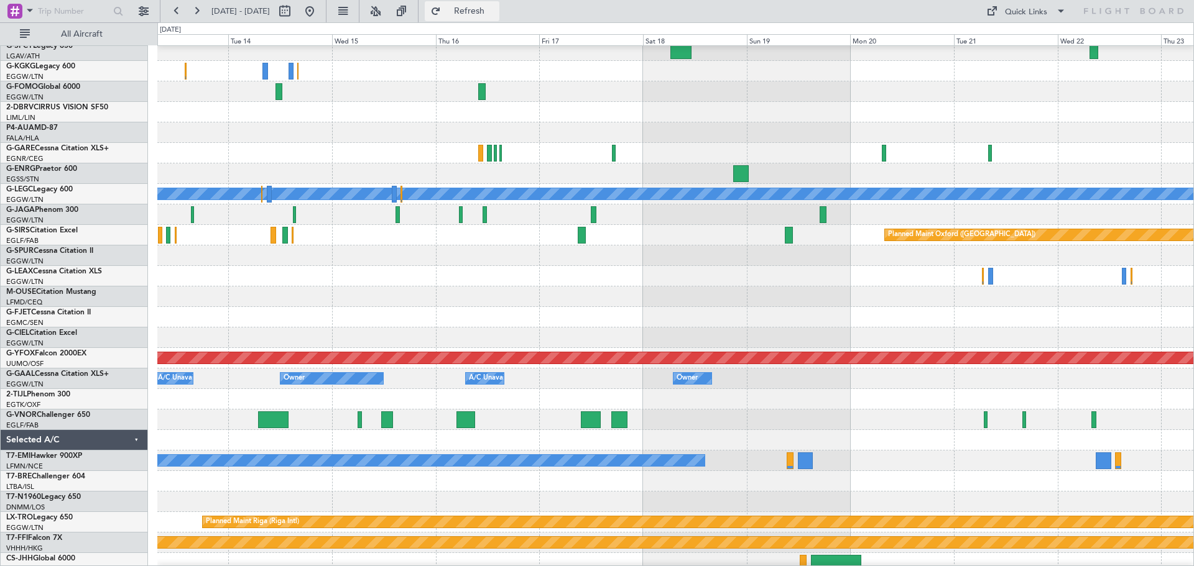
click at [496, 13] on span "Refresh" at bounding box center [469, 11] width 52 height 9
click at [496, 8] on span "Refresh" at bounding box center [469, 11] width 52 height 9
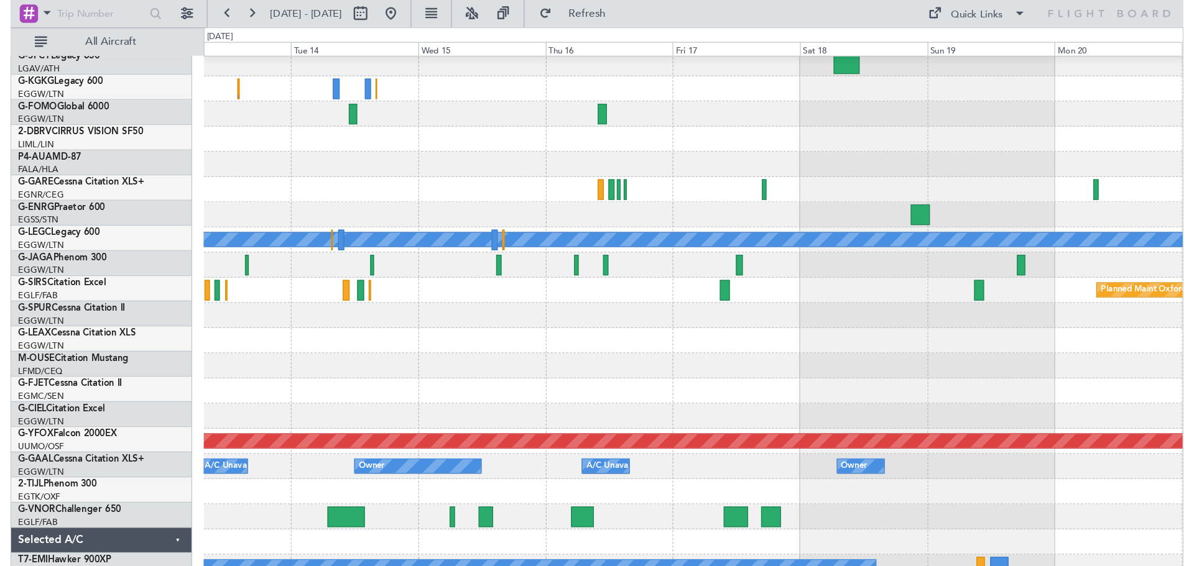
scroll to position [25, 0]
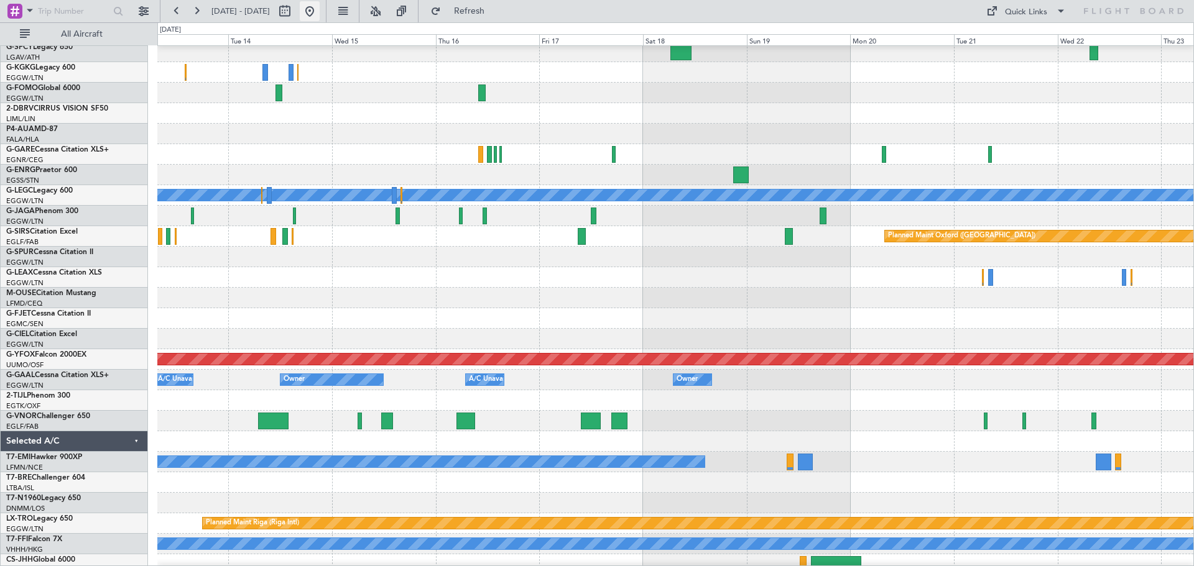
click at [320, 9] on button at bounding box center [310, 11] width 20 height 20
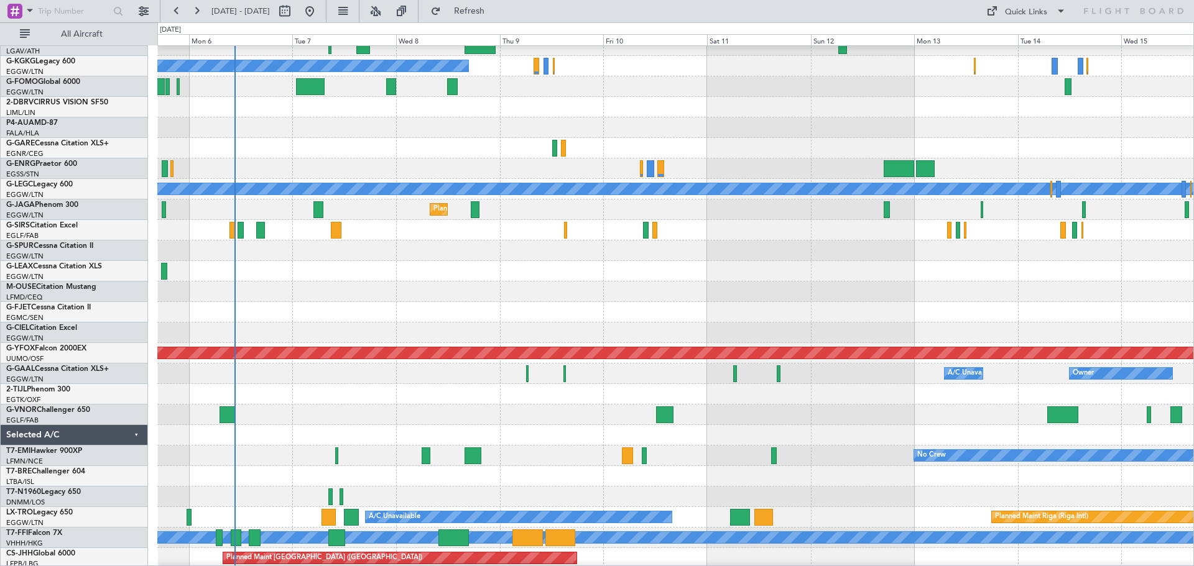
scroll to position [30, 0]
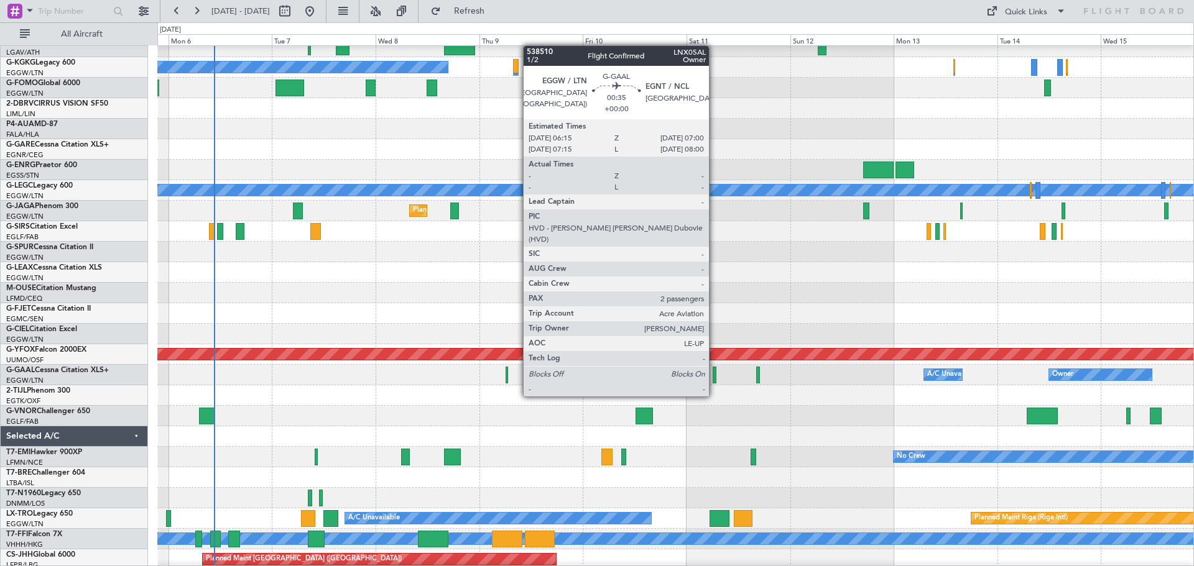
click at [714, 373] on div at bounding box center [715, 375] width 4 height 17
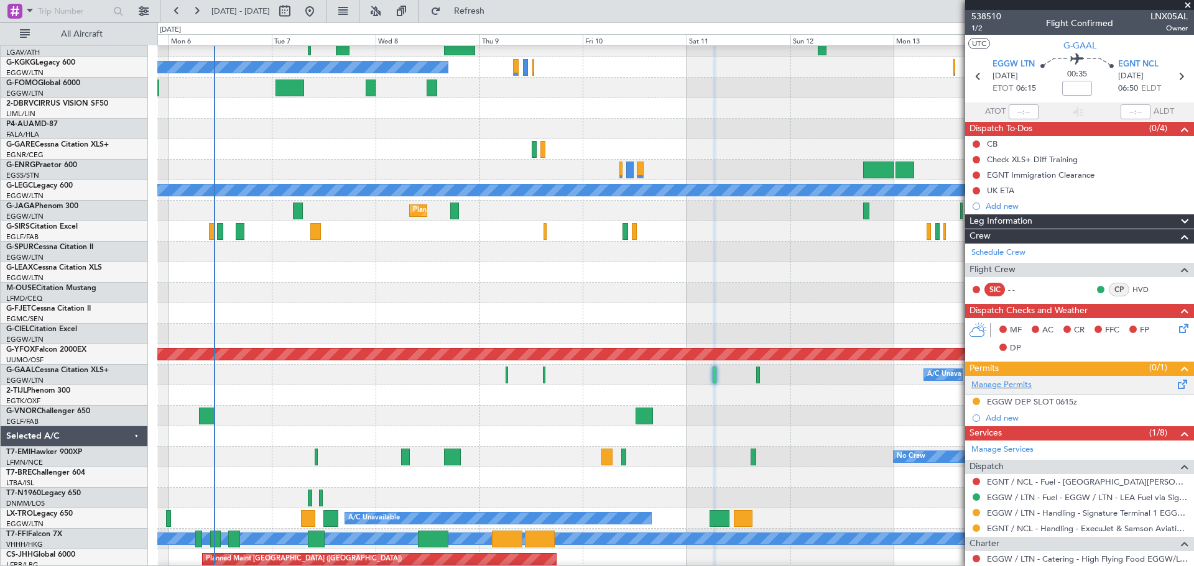
scroll to position [153, 0]
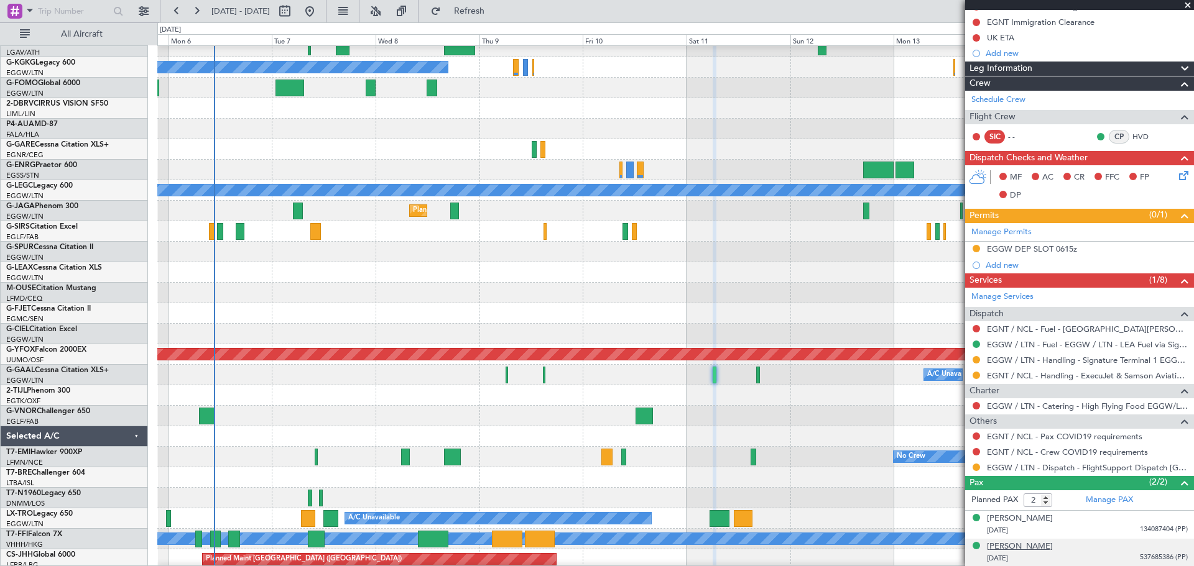
click at [954, 491] on div "[PERSON_NAME]" at bounding box center [1020, 547] width 66 height 12
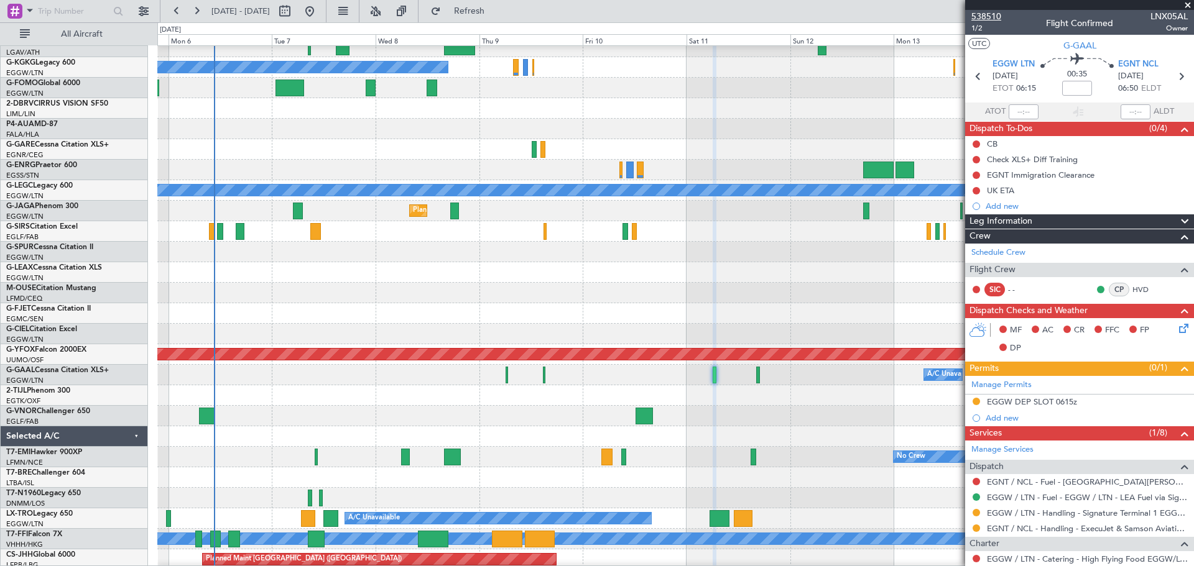
click at [954, 15] on span "538510" at bounding box center [986, 16] width 30 height 13
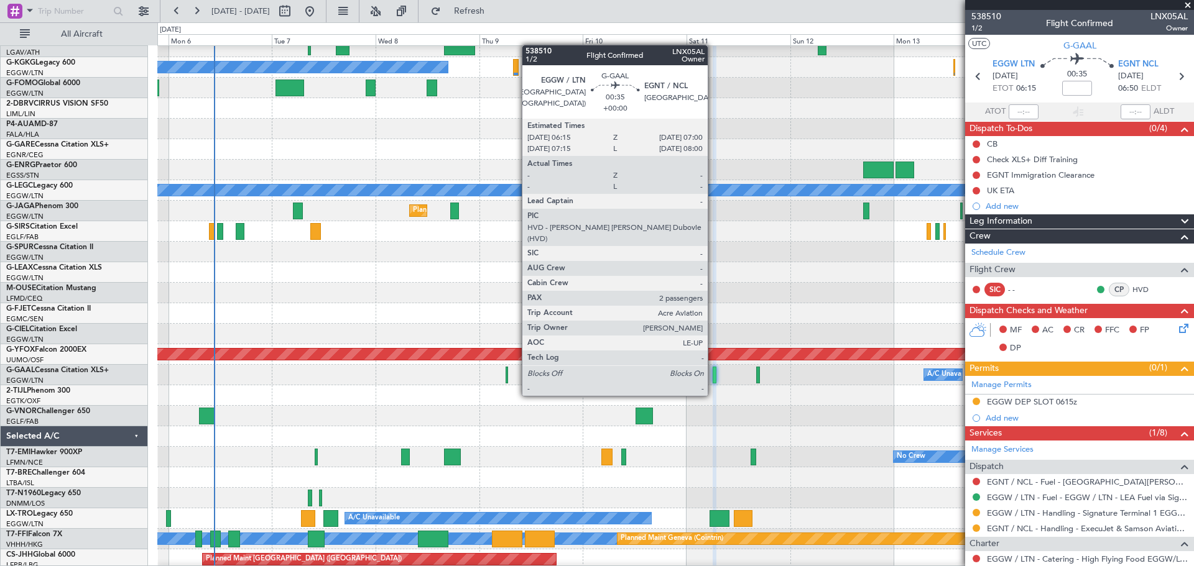
click at [713, 372] on div at bounding box center [715, 375] width 4 height 17
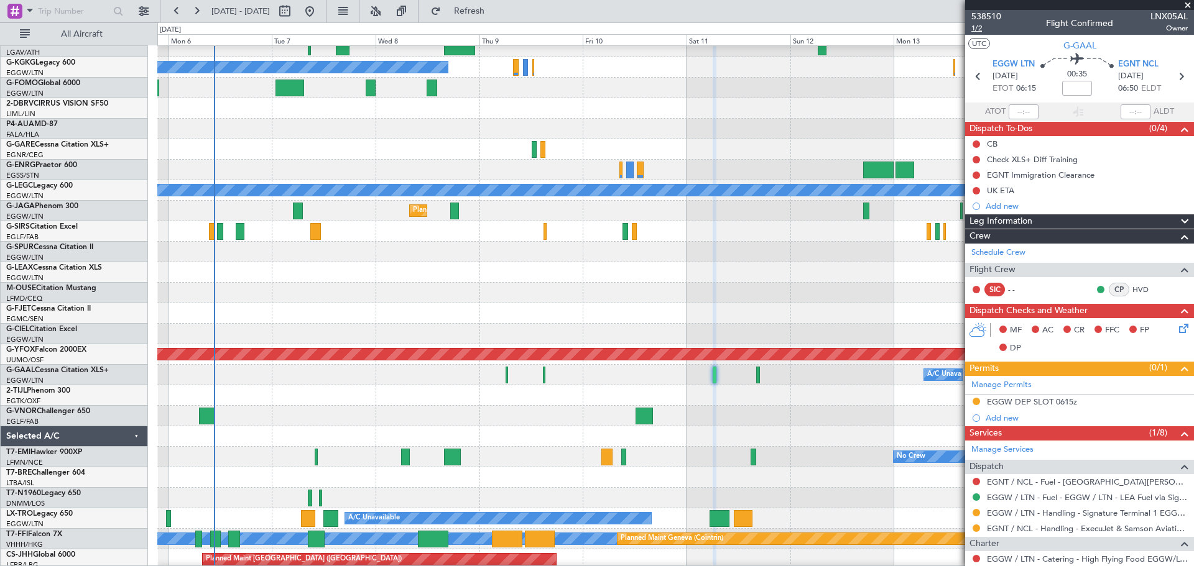
click at [954, 28] on span "1/2" at bounding box center [986, 28] width 30 height 11
click at [496, 7] on span "Refresh" at bounding box center [469, 11] width 52 height 9
click at [954, 7] on span at bounding box center [1187, 5] width 12 height 11
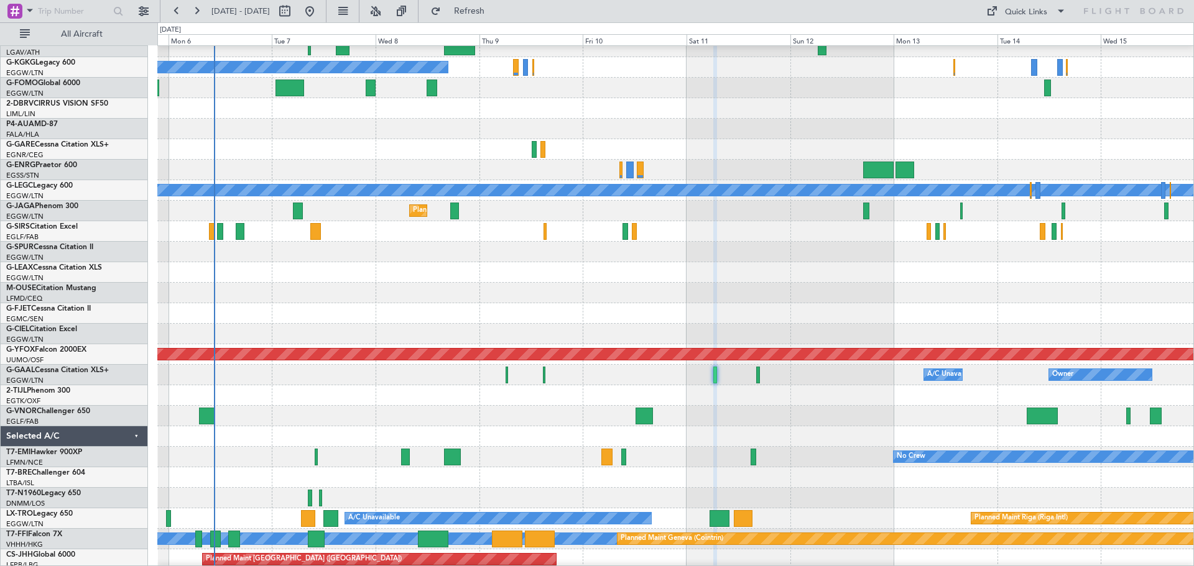
type input "0"
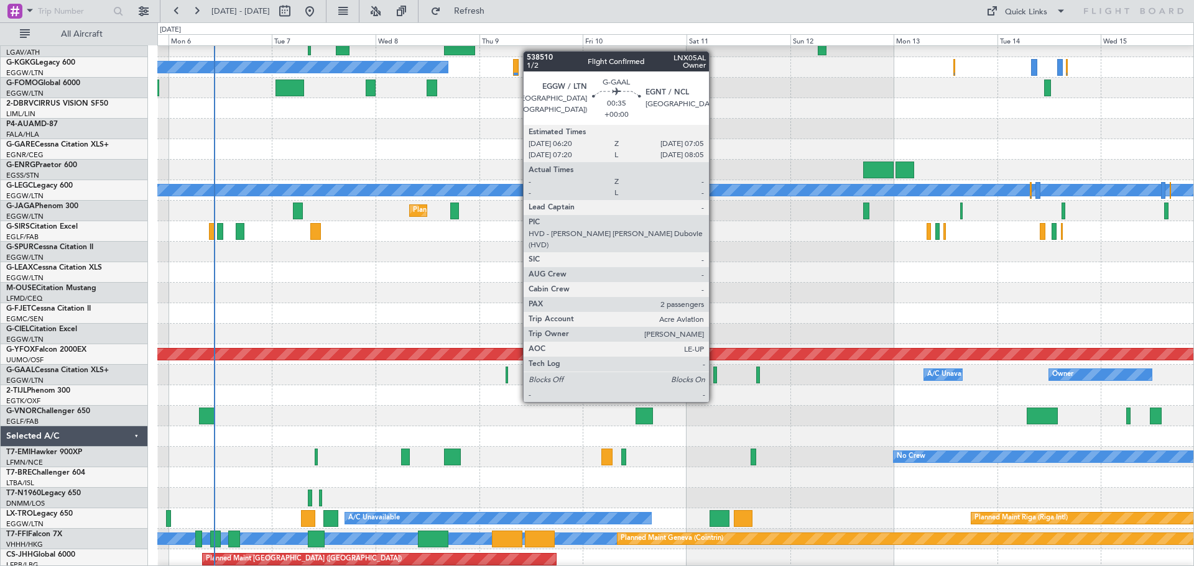
click at [714, 379] on div at bounding box center [715, 375] width 4 height 17
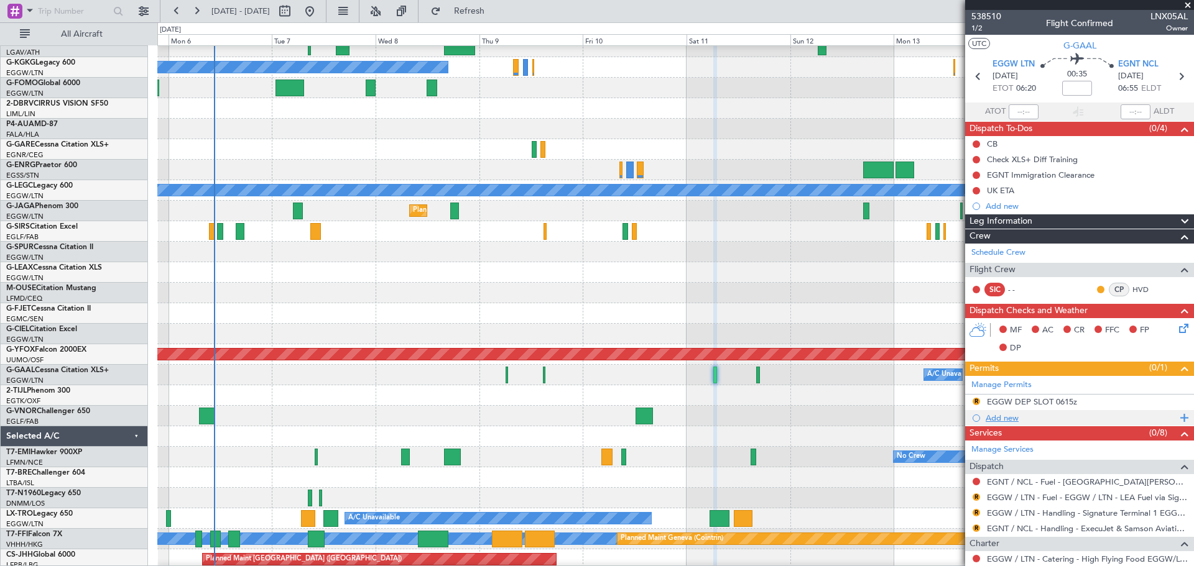
scroll to position [153, 0]
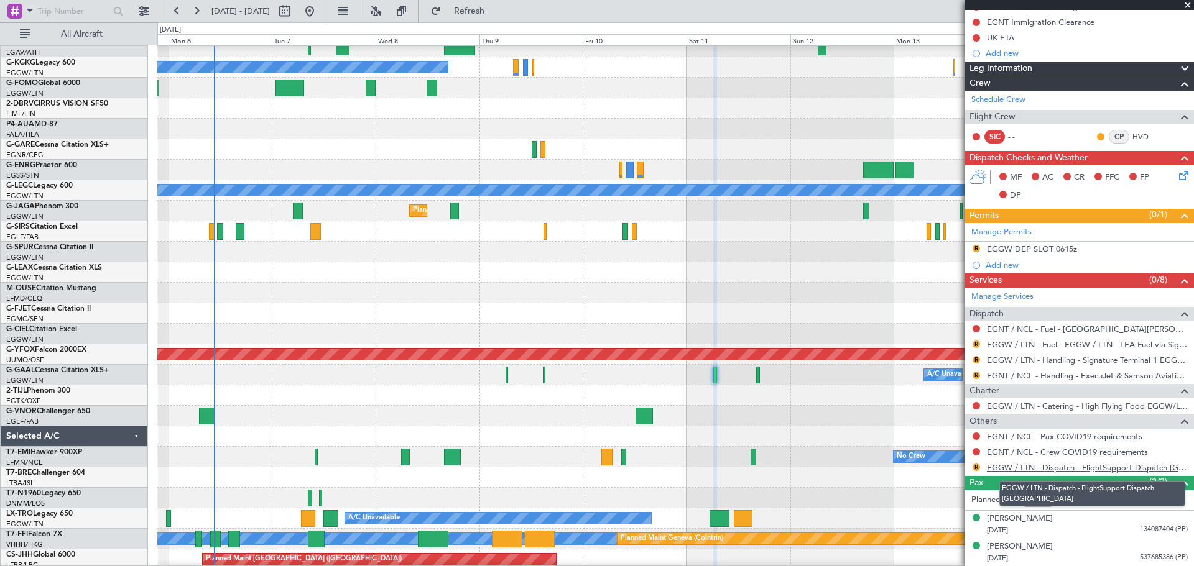
click at [954, 469] on link "EGGW / LTN - Dispatch - FlightSupport Dispatch [GEOGRAPHIC_DATA]" at bounding box center [1087, 468] width 201 height 11
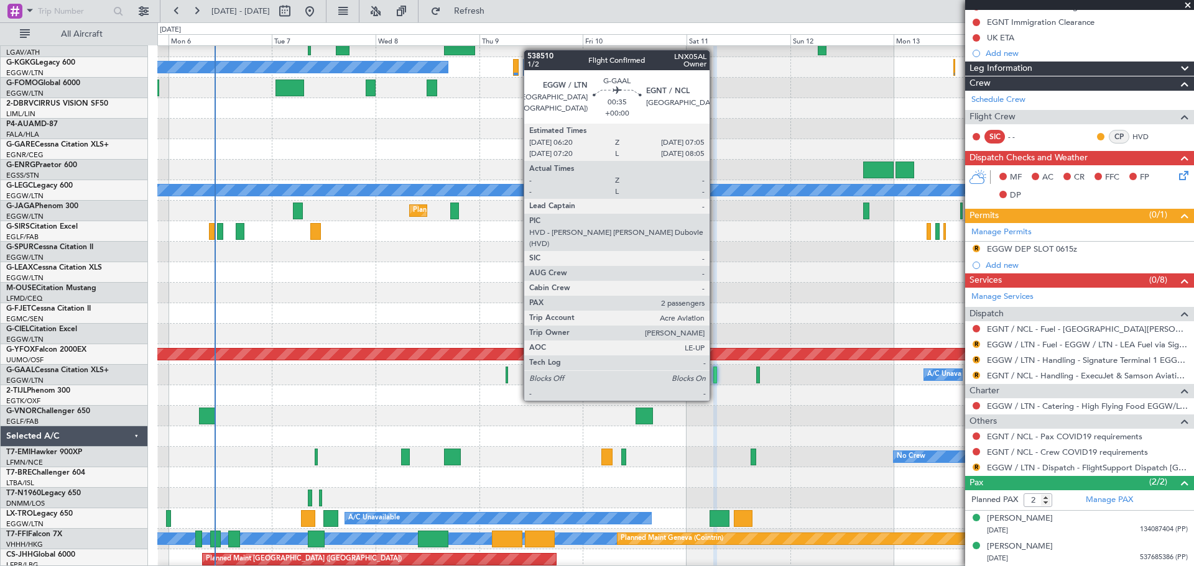
click at [715, 377] on div at bounding box center [715, 375] width 4 height 17
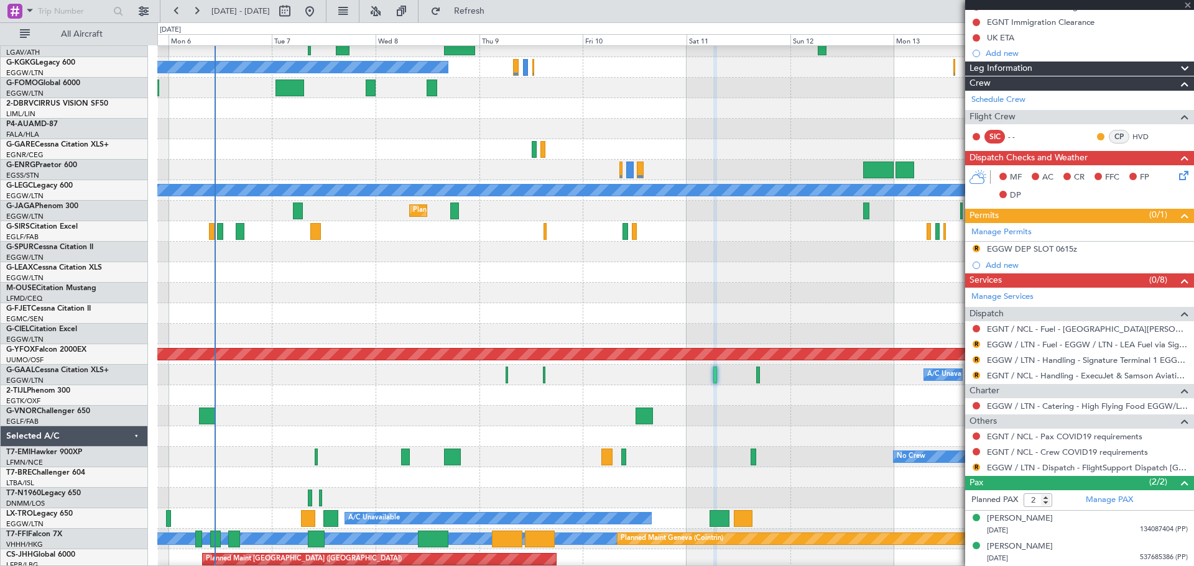
scroll to position [0, 0]
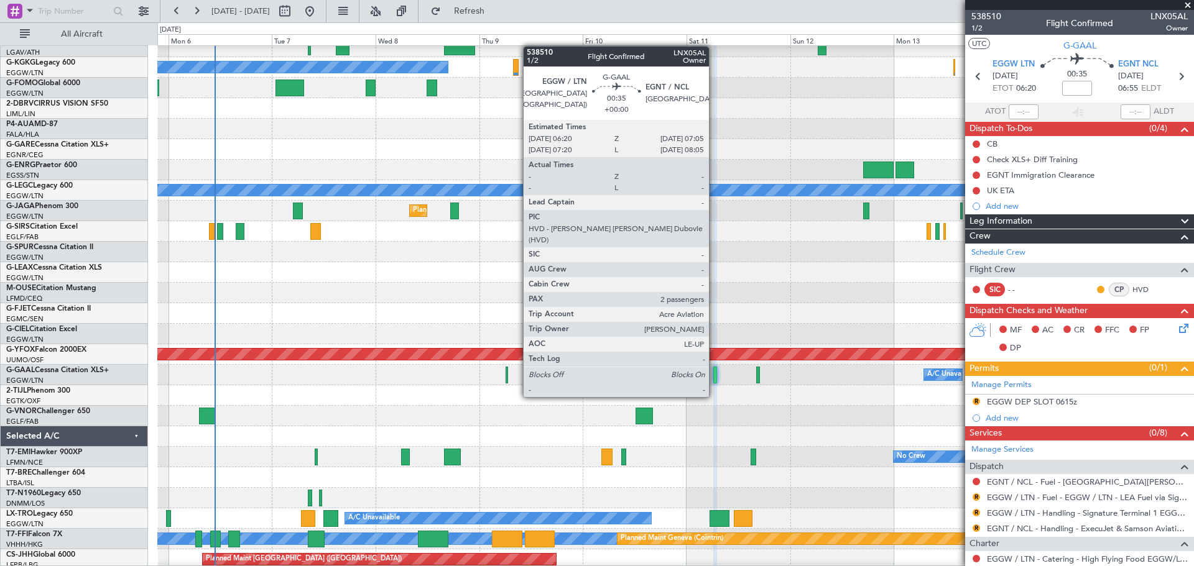
click at [714, 374] on div at bounding box center [715, 375] width 4 height 17
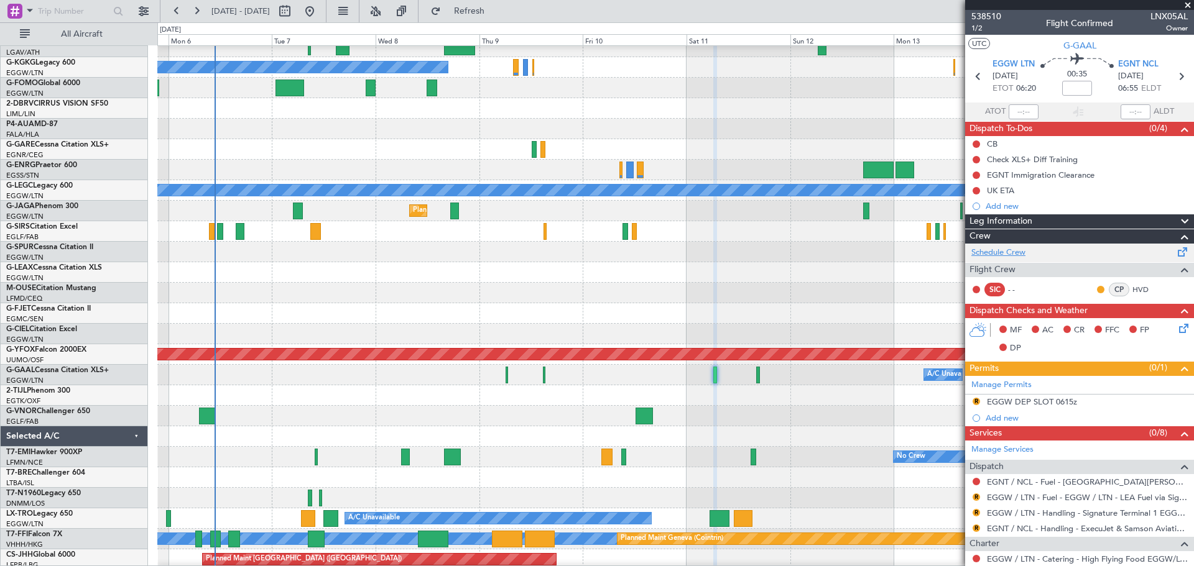
click at [954, 249] on link "Schedule Crew" at bounding box center [998, 253] width 54 height 12
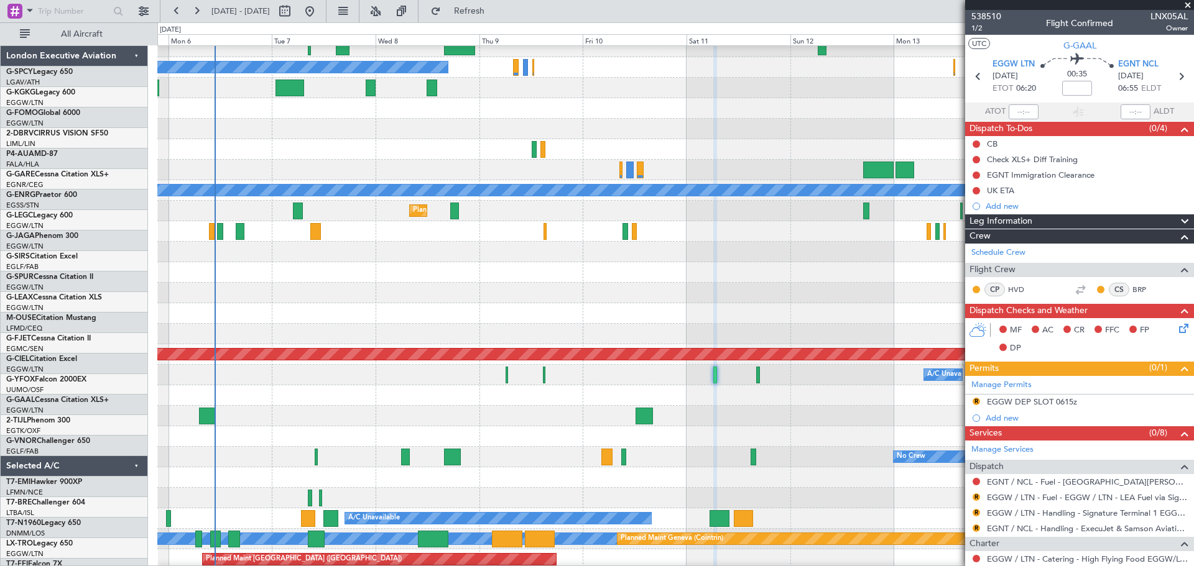
scroll to position [30, 0]
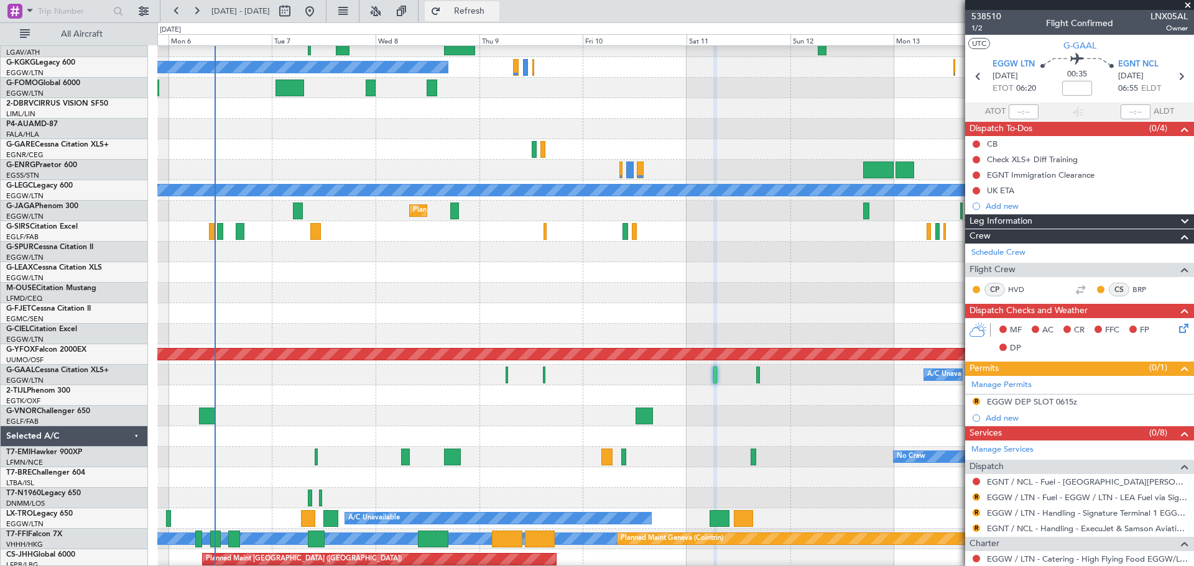
click at [496, 13] on span "Refresh" at bounding box center [469, 11] width 52 height 9
click at [997, 17] on span "538510" at bounding box center [986, 16] width 30 height 13
click at [496, 12] on span "Refresh" at bounding box center [469, 11] width 52 height 9
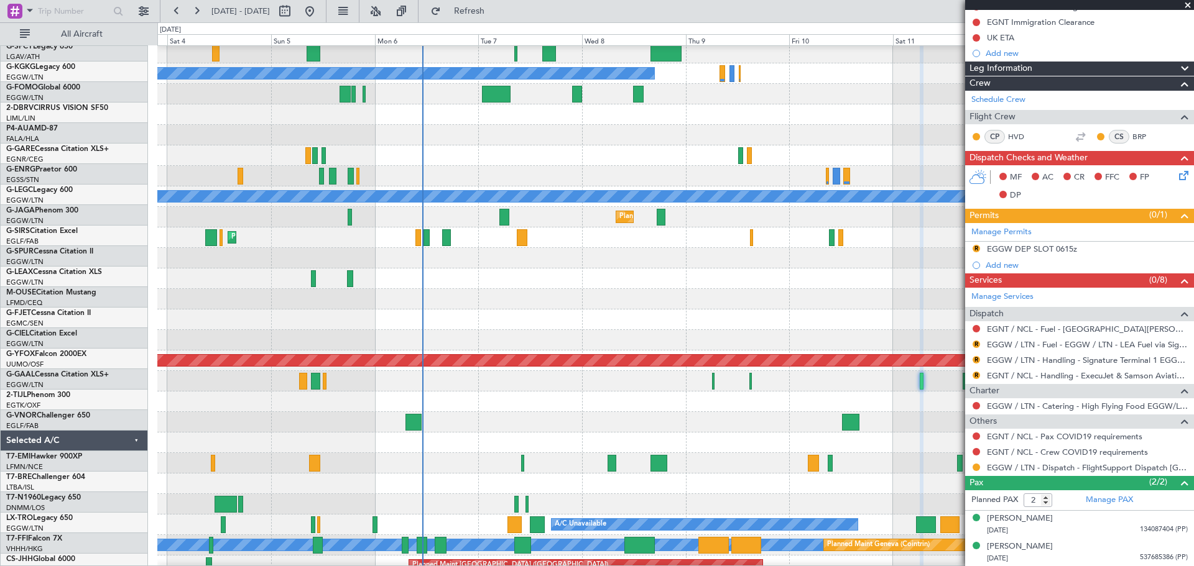
scroll to position [22, 0]
